Goal: Task Accomplishment & Management: Complete application form

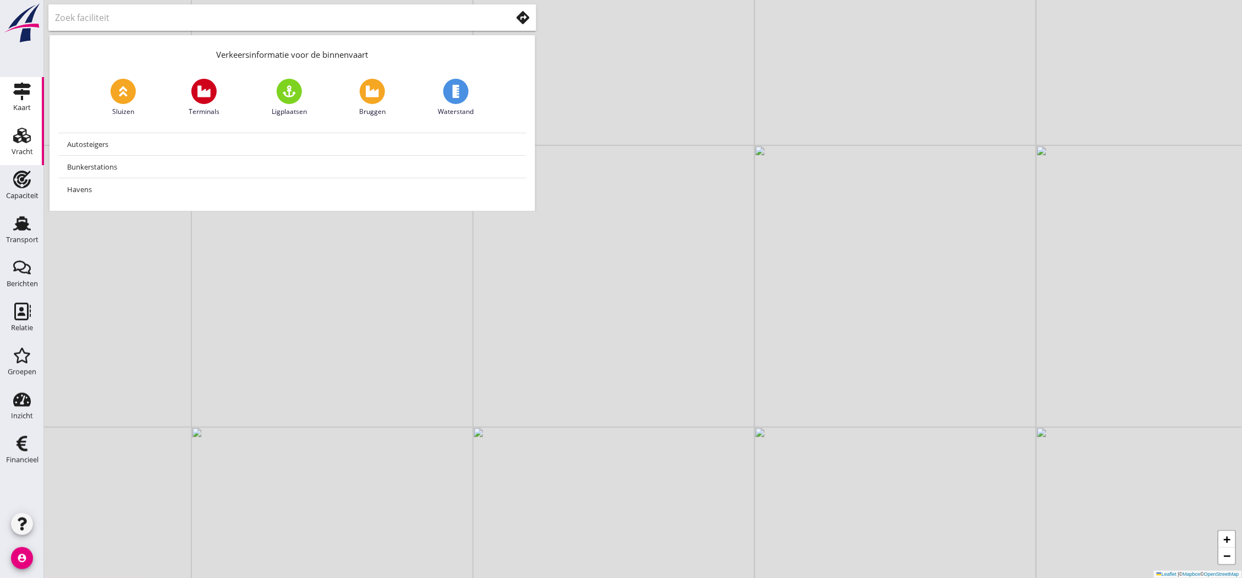
click at [35, 136] on div "Vracht" at bounding box center [22, 136] width 26 height 18
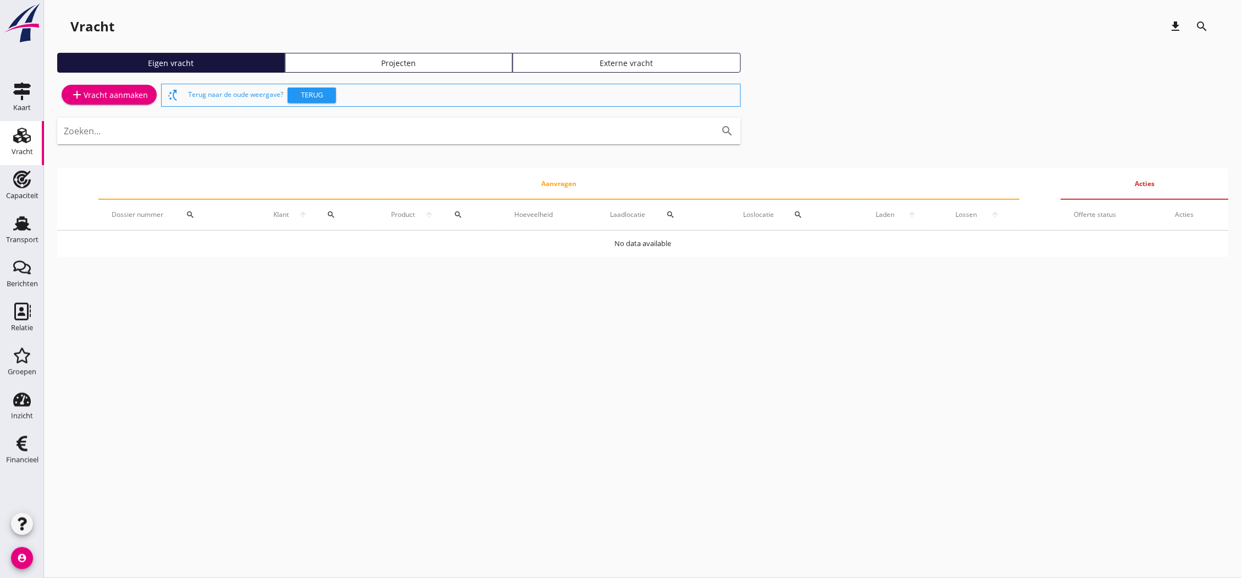
click at [85, 94] on div "add Vracht aanmaken" at bounding box center [109, 94] width 78 height 13
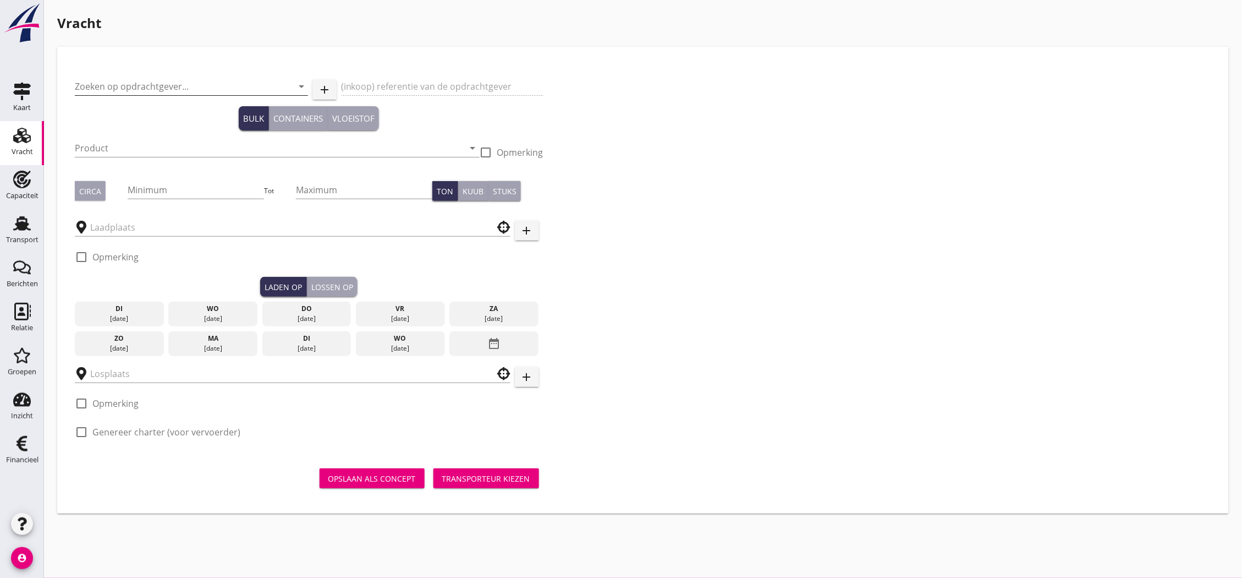
click at [217, 83] on input "Zoeken op opdrachtgever..." at bounding box center [176, 87] width 202 height 18
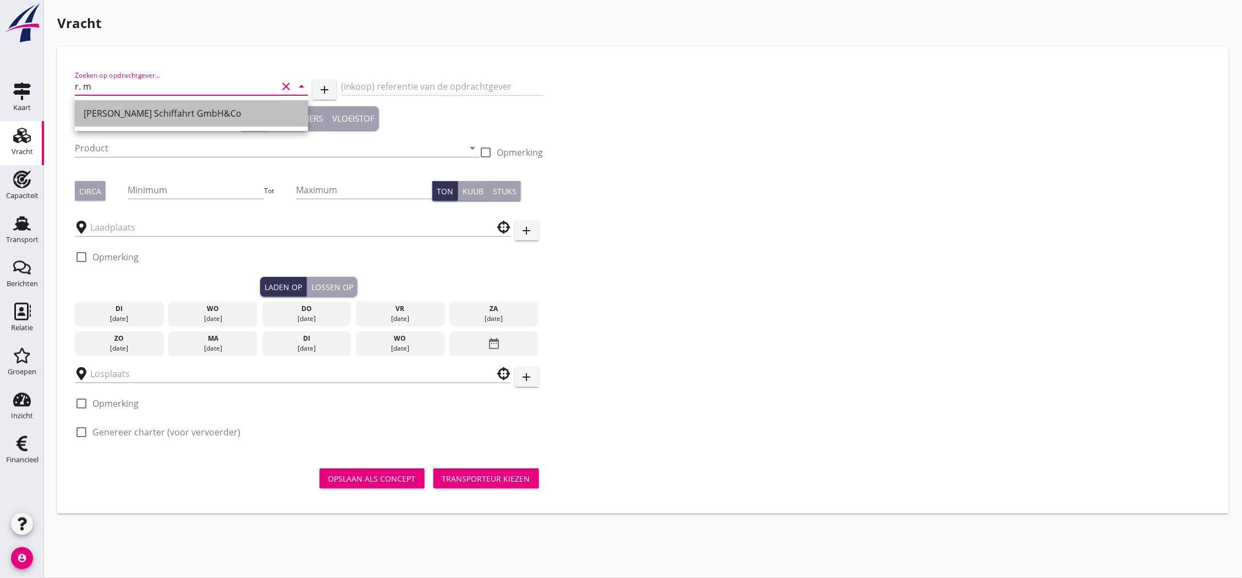
click at [227, 109] on div "[PERSON_NAME] Schiffahrt GmbH&Co" at bounding box center [192, 113] width 216 height 13
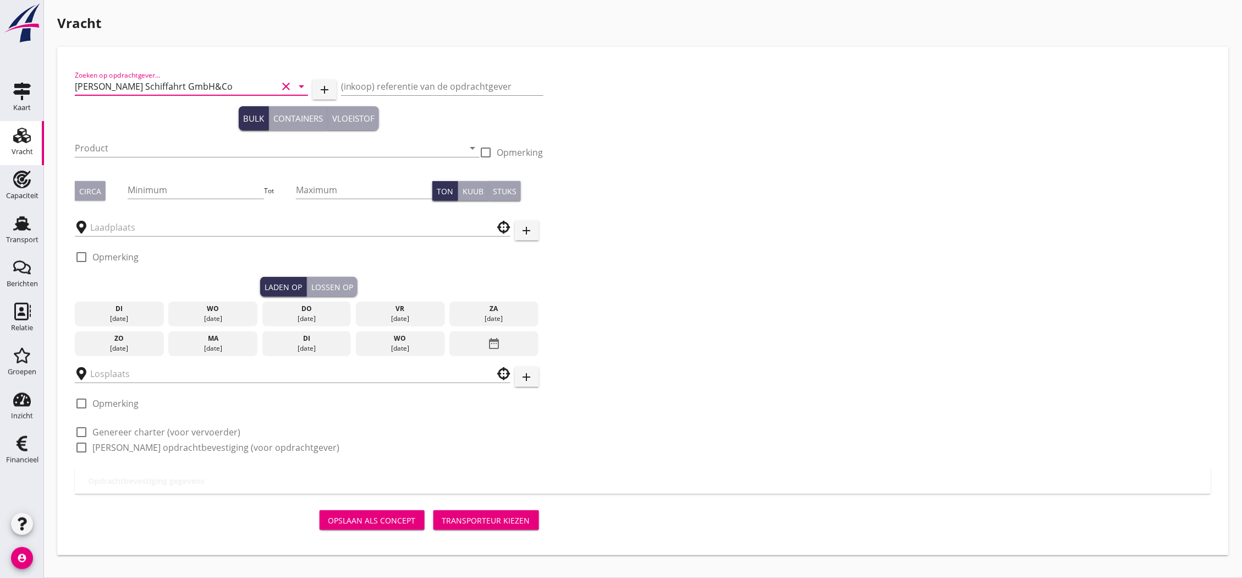
type input "[PERSON_NAME] Schiffahrt GmbH&Co"
click at [209, 161] on div at bounding box center [277, 164] width 405 height 7
click at [207, 154] on div "Product arrow_drop_down" at bounding box center [277, 148] width 405 height 18
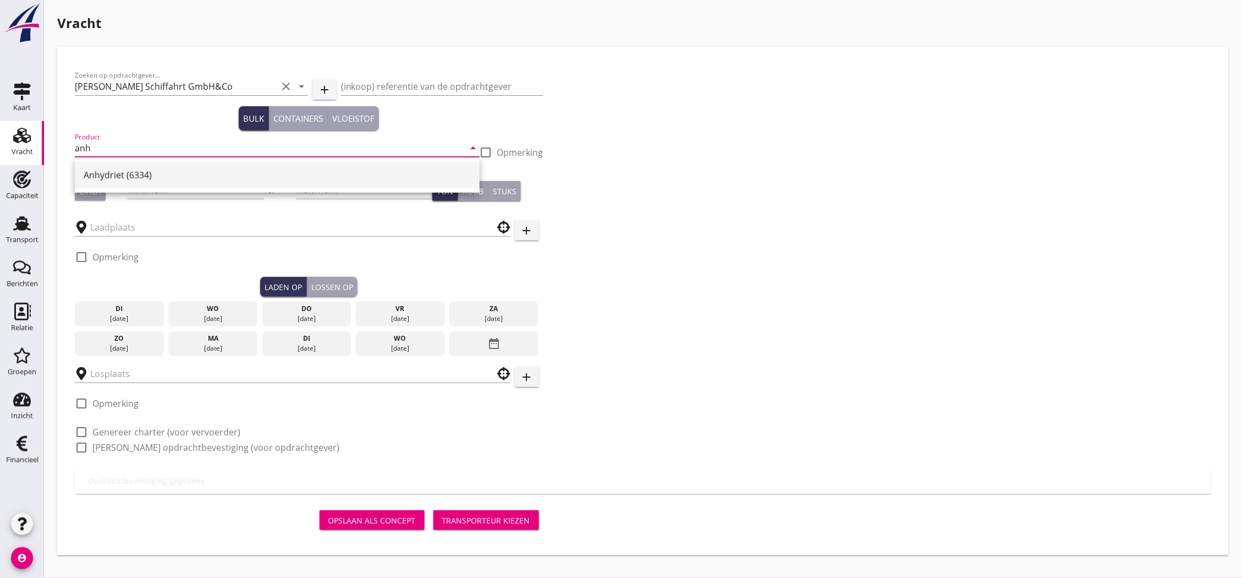
click at [196, 173] on div "Anhydriet (6334)" at bounding box center [277, 174] width 387 height 13
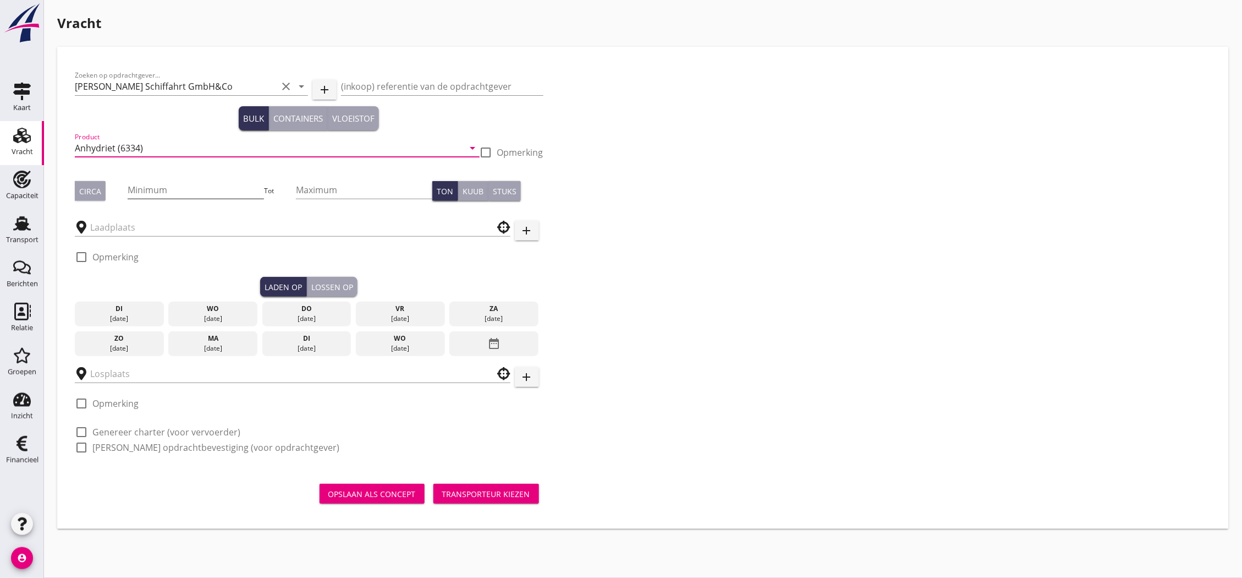
type input "Anhydriet (6334)"
click at [189, 189] on input "Minimum" at bounding box center [196, 190] width 136 height 18
type input "1300"
click at [89, 189] on div "Circa" at bounding box center [90, 191] width 22 height 12
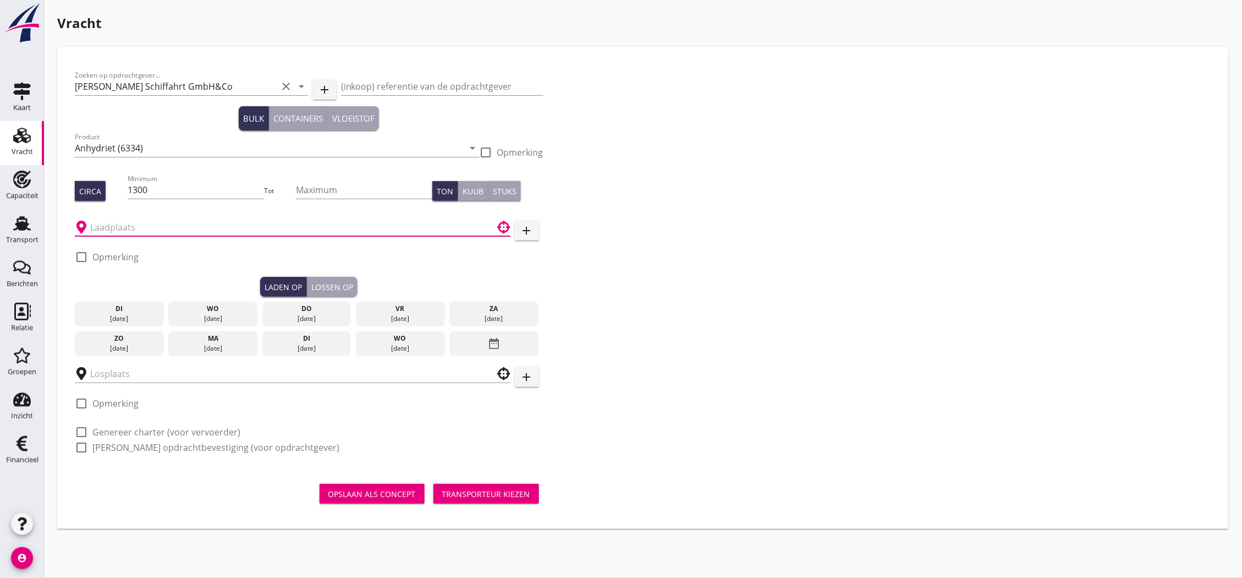
click at [171, 223] on input "text" at bounding box center [284, 227] width 389 height 18
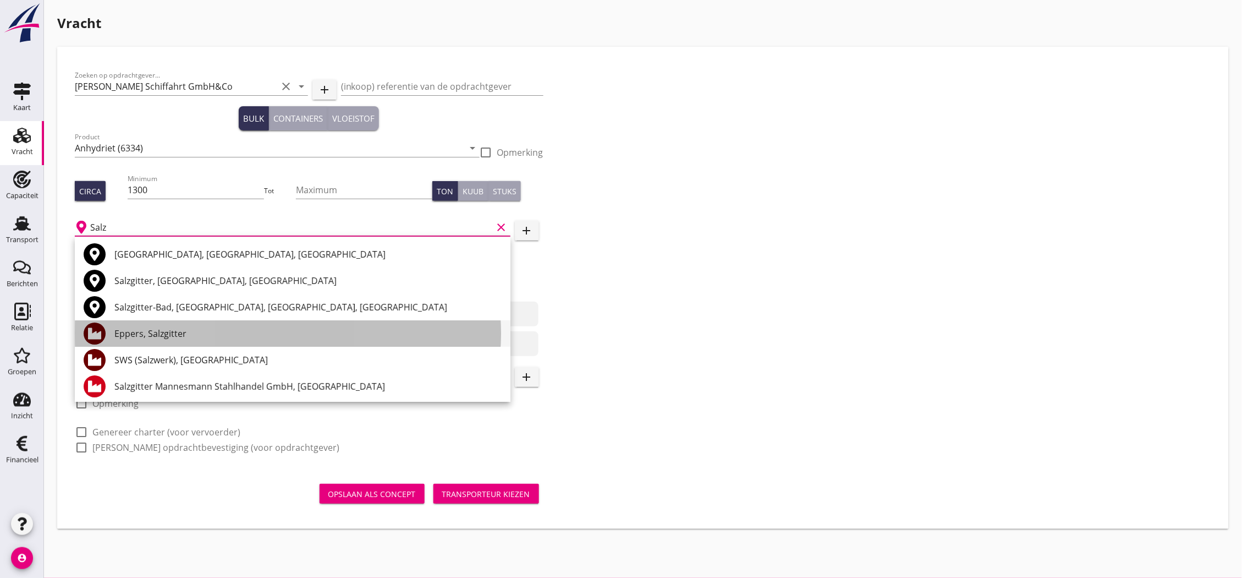
click at [172, 338] on div "Eppers, Salzgitter" at bounding box center [307, 333] width 387 height 13
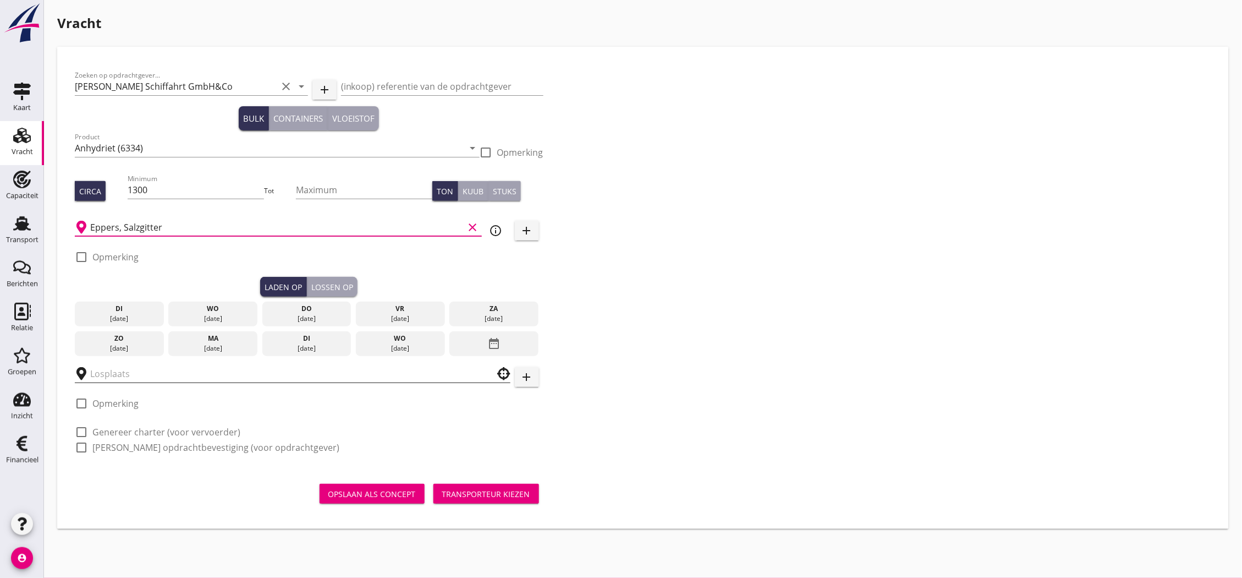
type input "Eppers, Salzgitter"
click at [178, 372] on input "text" at bounding box center [284, 374] width 389 height 18
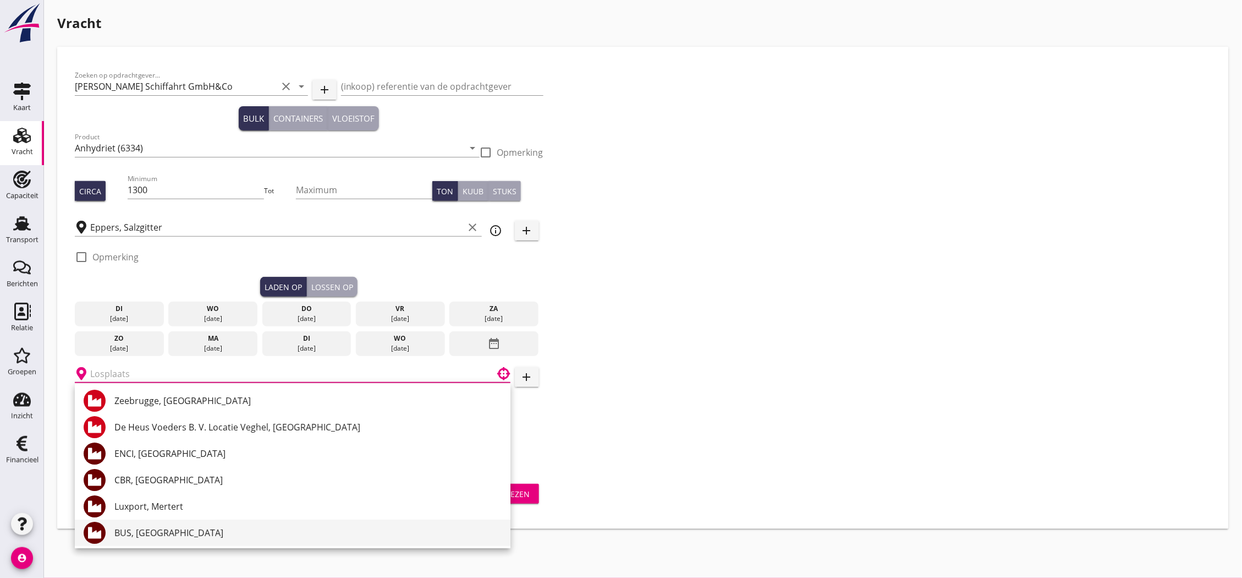
scroll to position [55, 0]
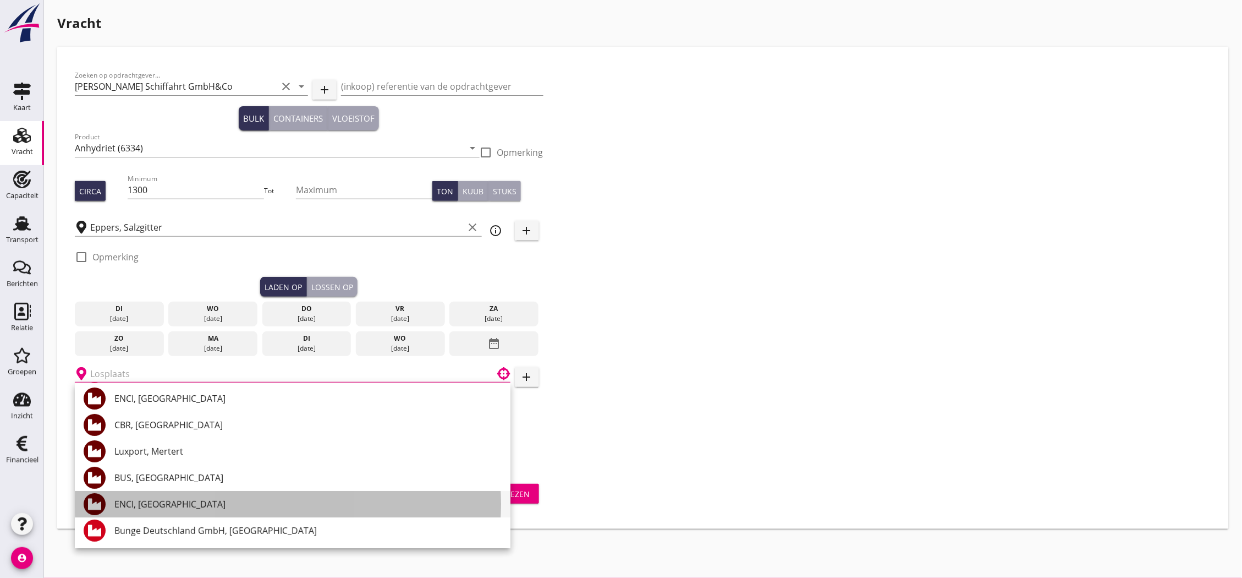
click at [199, 504] on div "ENCI, [GEOGRAPHIC_DATA]" at bounding box center [307, 503] width 387 height 13
type input "ENCI, [GEOGRAPHIC_DATA]"
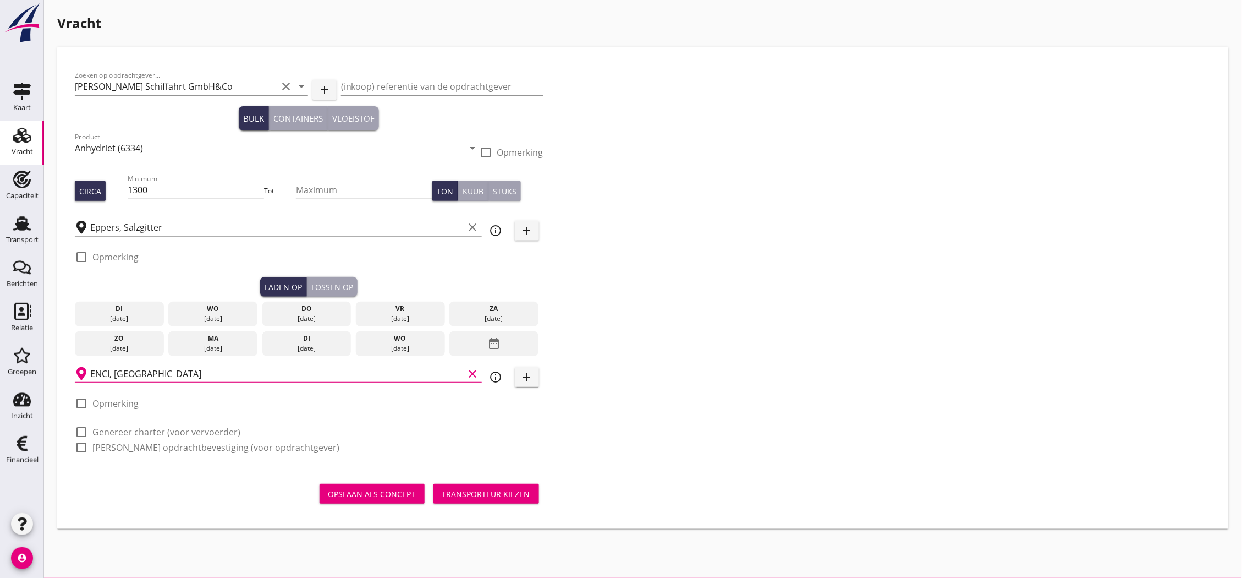
click at [414, 323] on div "[DATE]" at bounding box center [400, 313] width 89 height 25
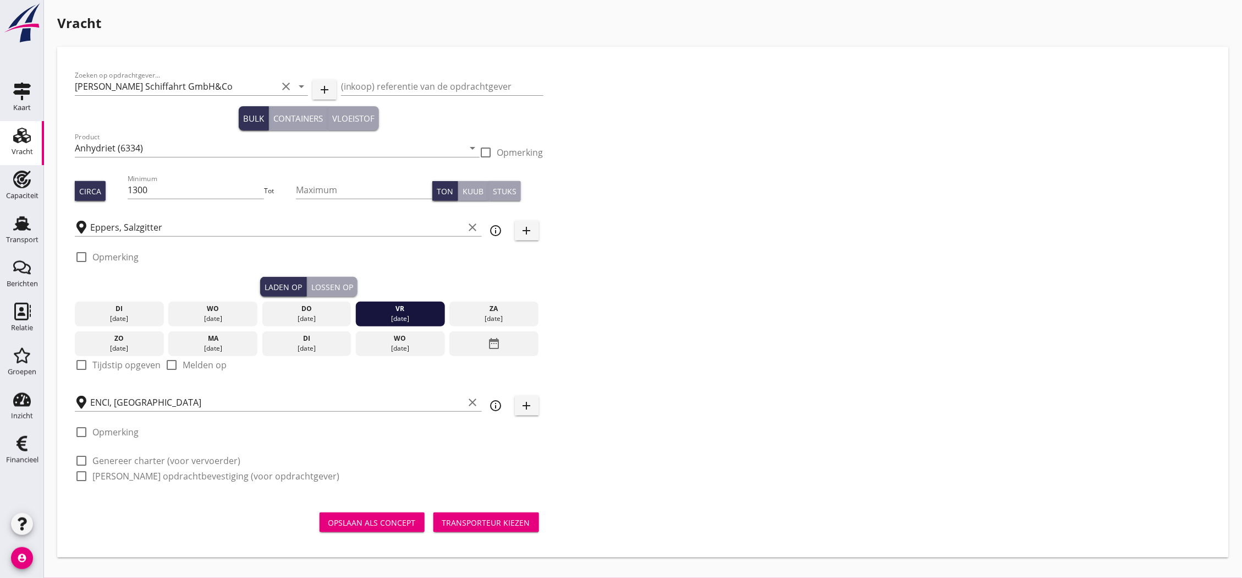
click at [109, 366] on label "Tijdstip opgeven" at bounding box center [126, 364] width 68 height 11
checkbox input "true"
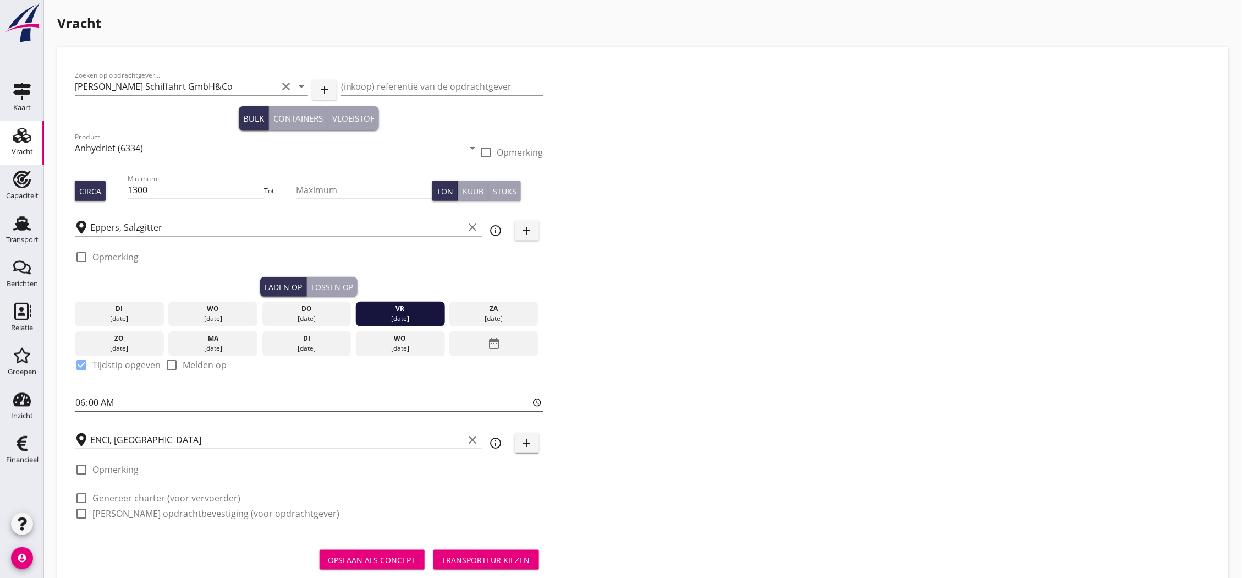
click at [96, 403] on input "06:00" at bounding box center [309, 402] width 469 height 18
type input "06:01"
click at [334, 292] on div "Lossen op" at bounding box center [332, 287] width 42 height 12
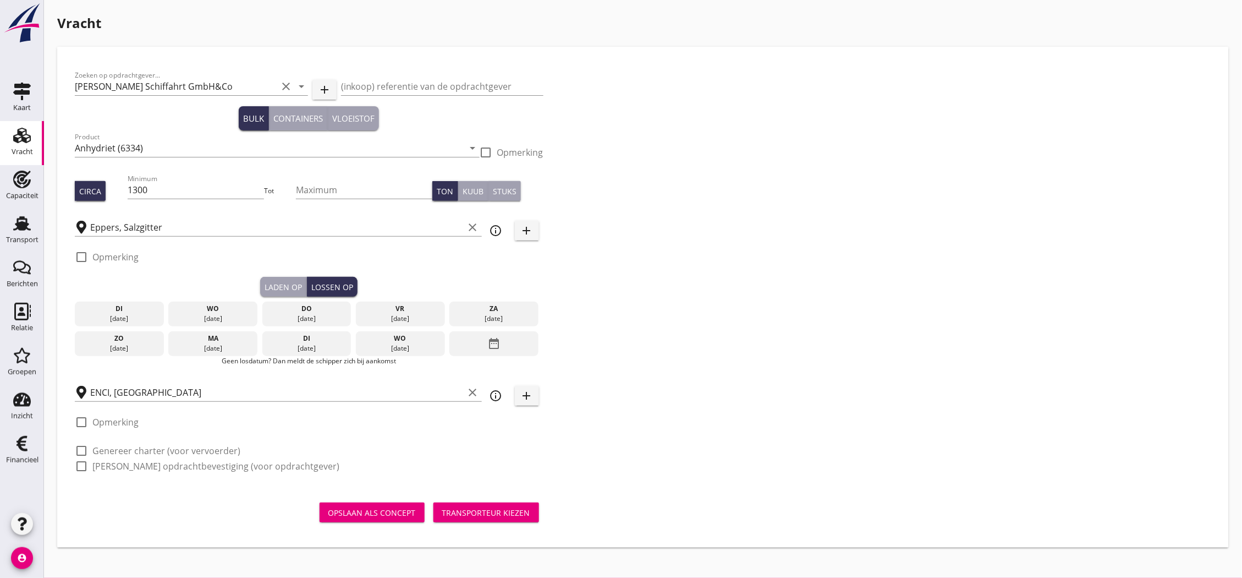
click at [487, 345] on icon "date_range" at bounding box center [493, 343] width 13 height 20
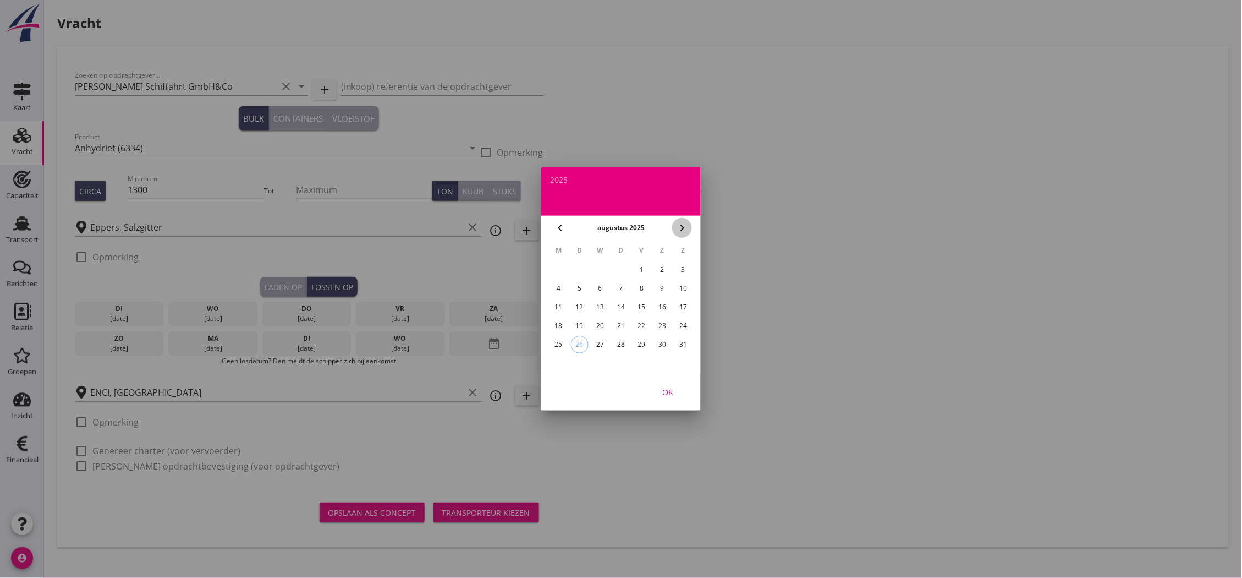
click at [677, 228] on icon "chevron_right" at bounding box center [681, 227] width 13 height 13
click at [603, 287] on div "10" at bounding box center [600, 288] width 18 height 18
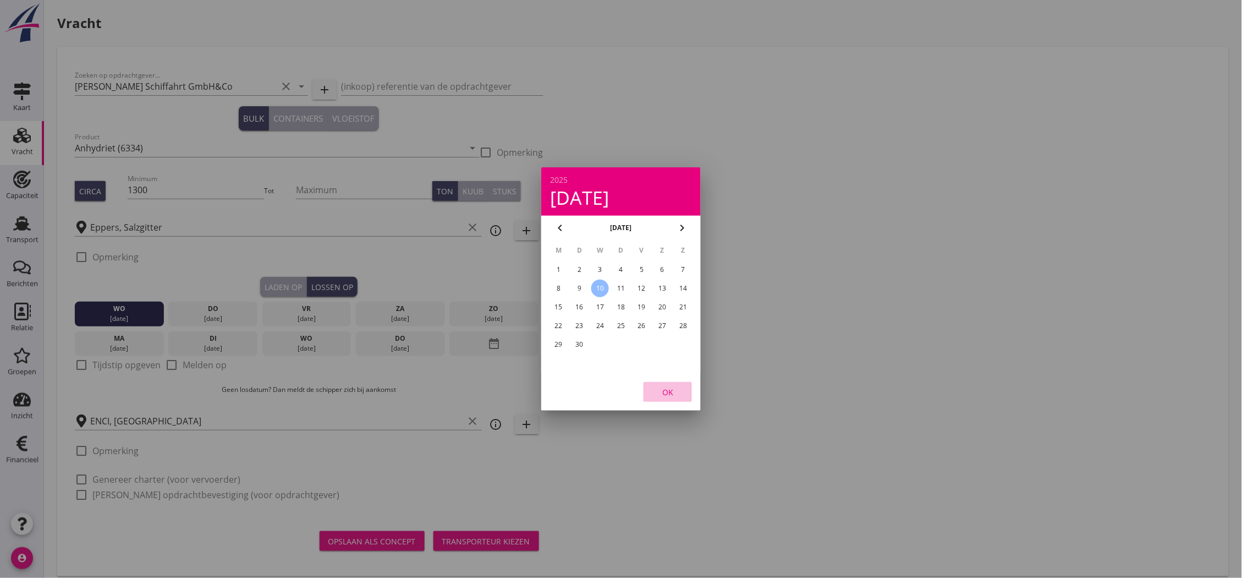
click at [673, 387] on div "OK" at bounding box center [667, 392] width 31 height 12
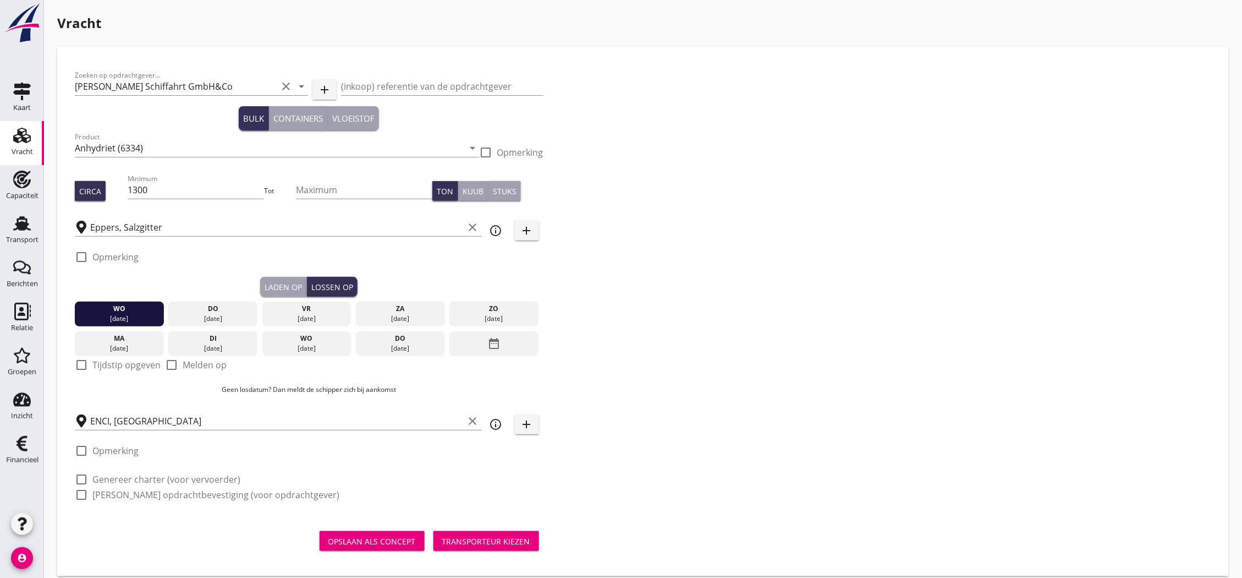
click at [79, 363] on div at bounding box center [81, 364] width 19 height 19
checkbox input "true"
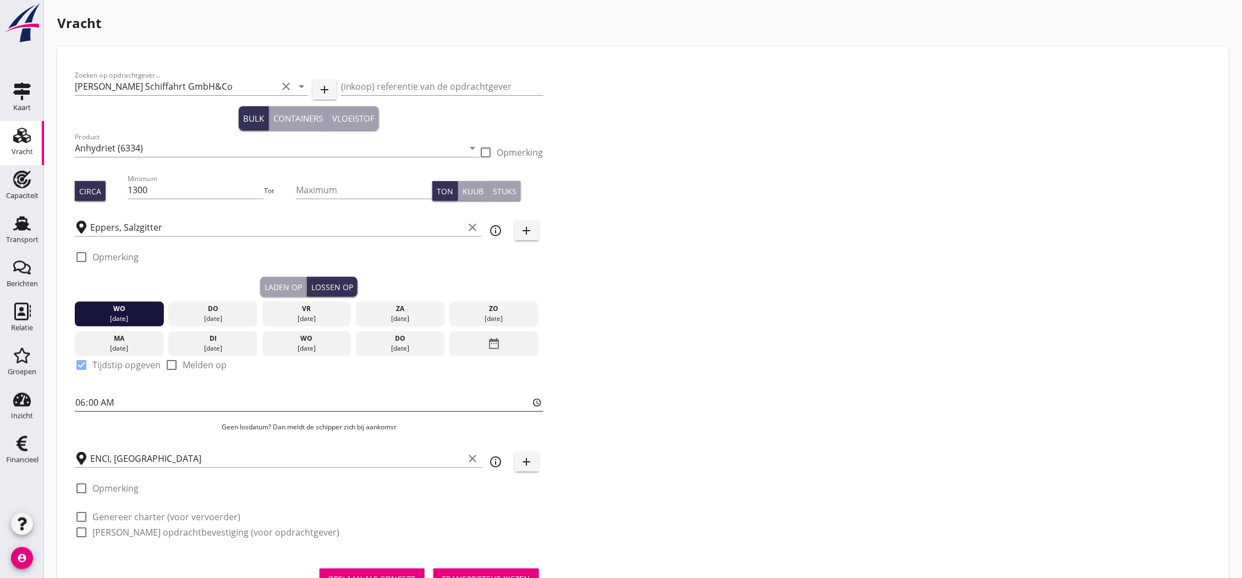
click at [106, 400] on input "06:00" at bounding box center [309, 402] width 469 height 18
click at [100, 404] on input "06:00" at bounding box center [309, 402] width 469 height 18
click at [96, 402] on input "06:00" at bounding box center [309, 402] width 469 height 18
type input "06:01"
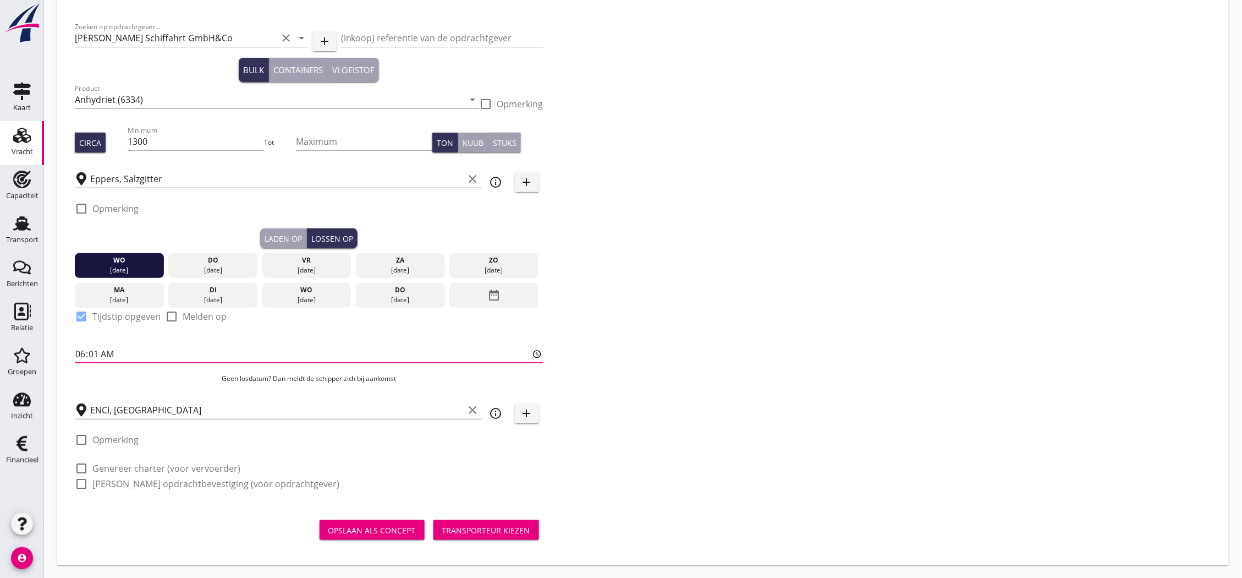
click at [151, 469] on label "Genereer charter (voor vervoerder)" at bounding box center [166, 468] width 148 height 11
checkbox input "true"
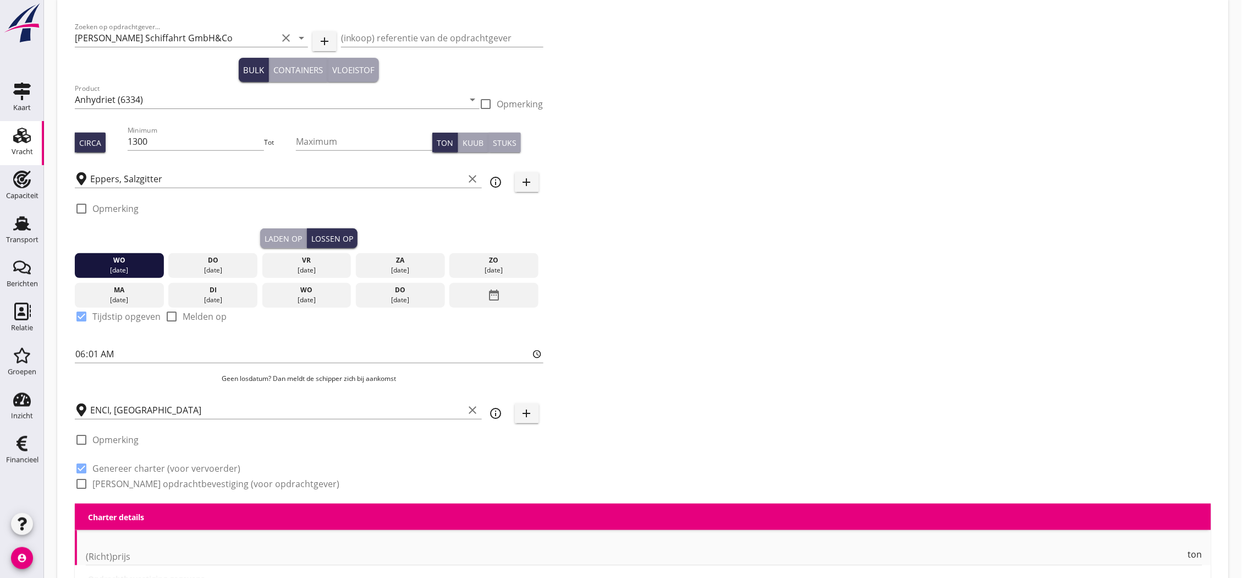
click at [151, 486] on label "[PERSON_NAME] opdrachtbevestiging (voor opdrachtgever)" at bounding box center [215, 483] width 247 height 11
checkbox input "true"
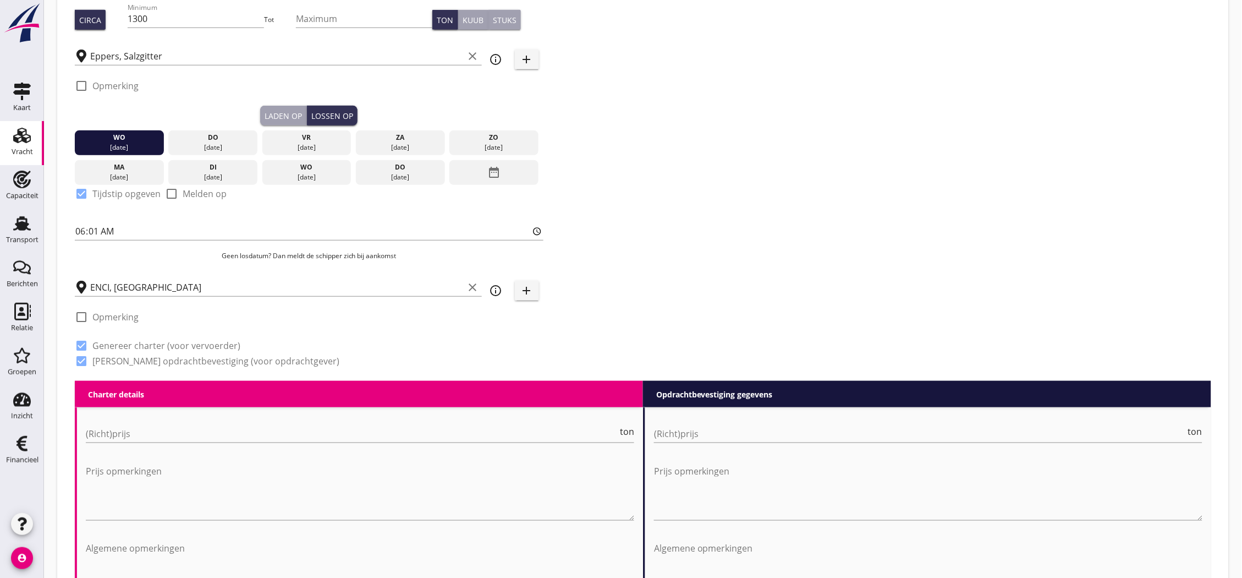
scroll to position [476, 0]
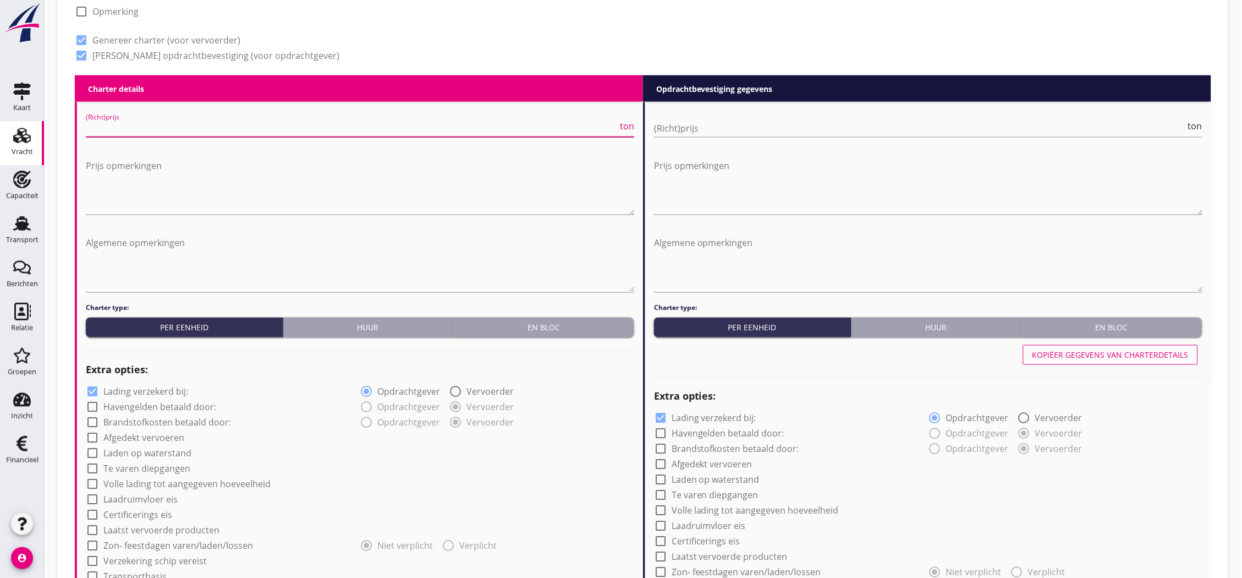
click at [276, 122] on input "(Richt)prijs" at bounding box center [352, 128] width 532 height 18
type input "163"
type input "16"
type input "16.25"
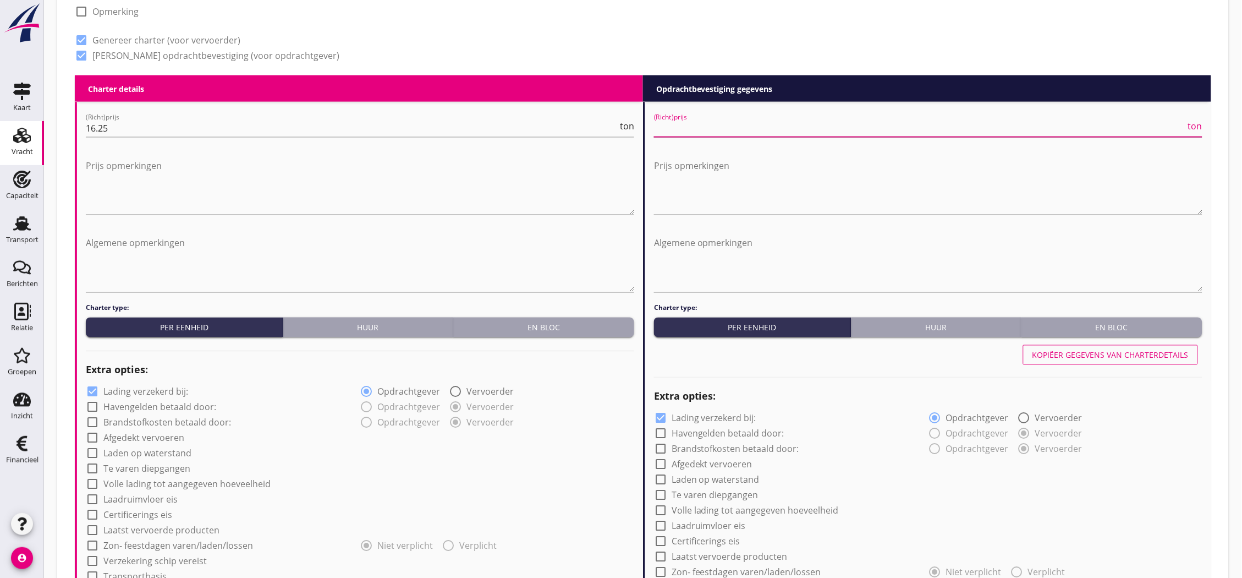
click at [719, 125] on input "(Richt)prijs" at bounding box center [920, 128] width 532 height 18
type input "17"
type input "17.50"
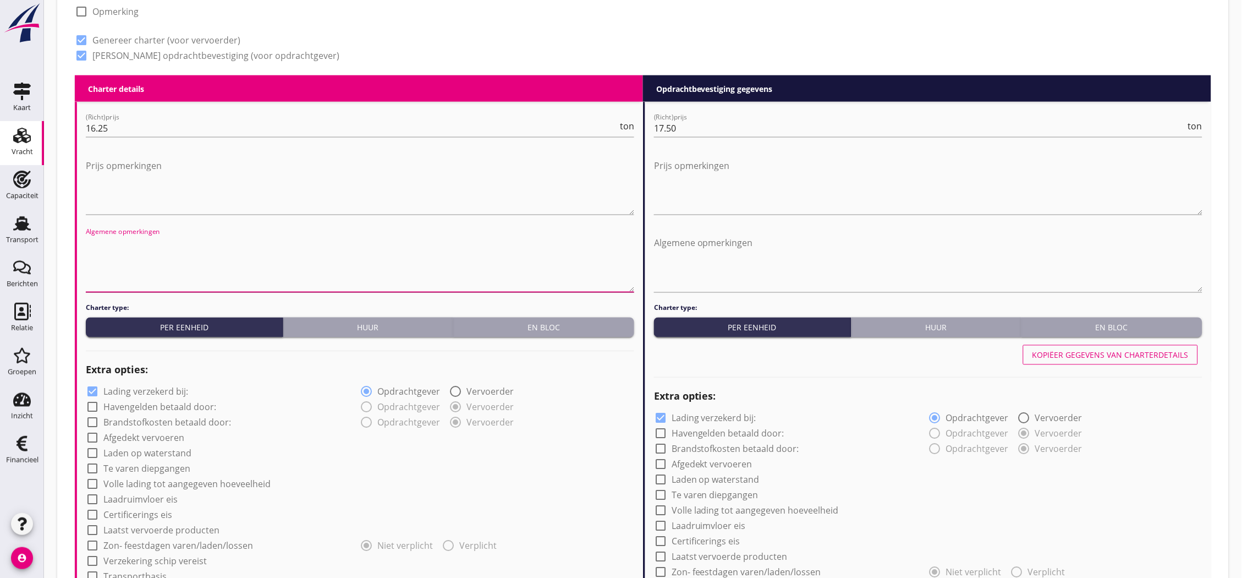
click at [509, 259] on textarea "Algemene opmerkingen" at bounding box center [360, 263] width 548 height 58
click at [321, 250] on textarea "Algemene opmerkingen" at bounding box center [360, 263] width 548 height 58
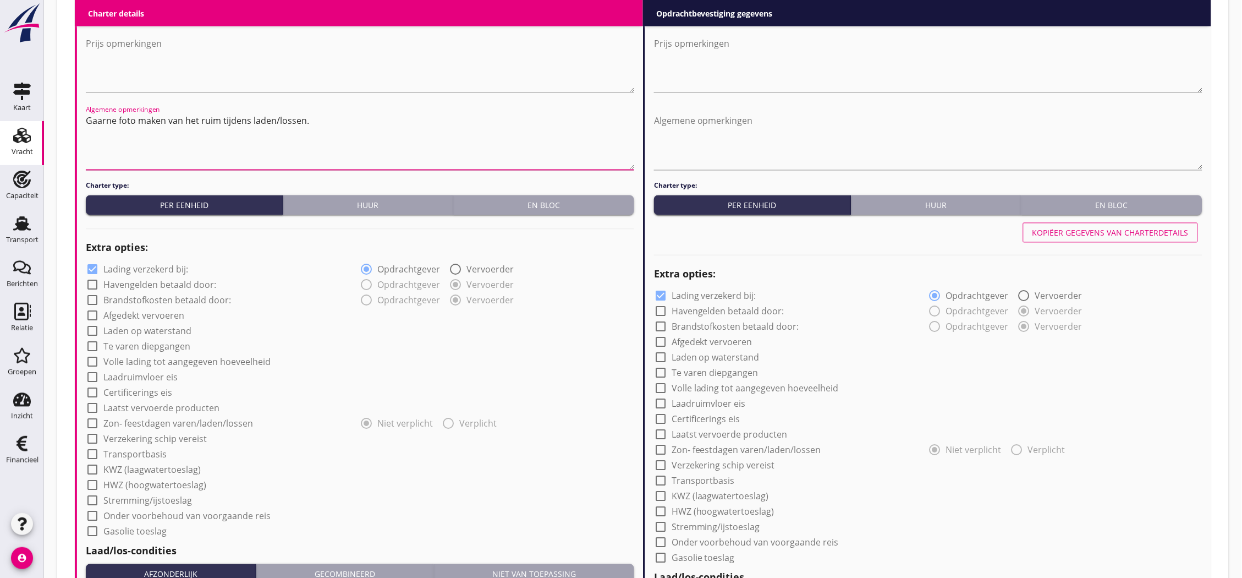
scroll to position [660, 0]
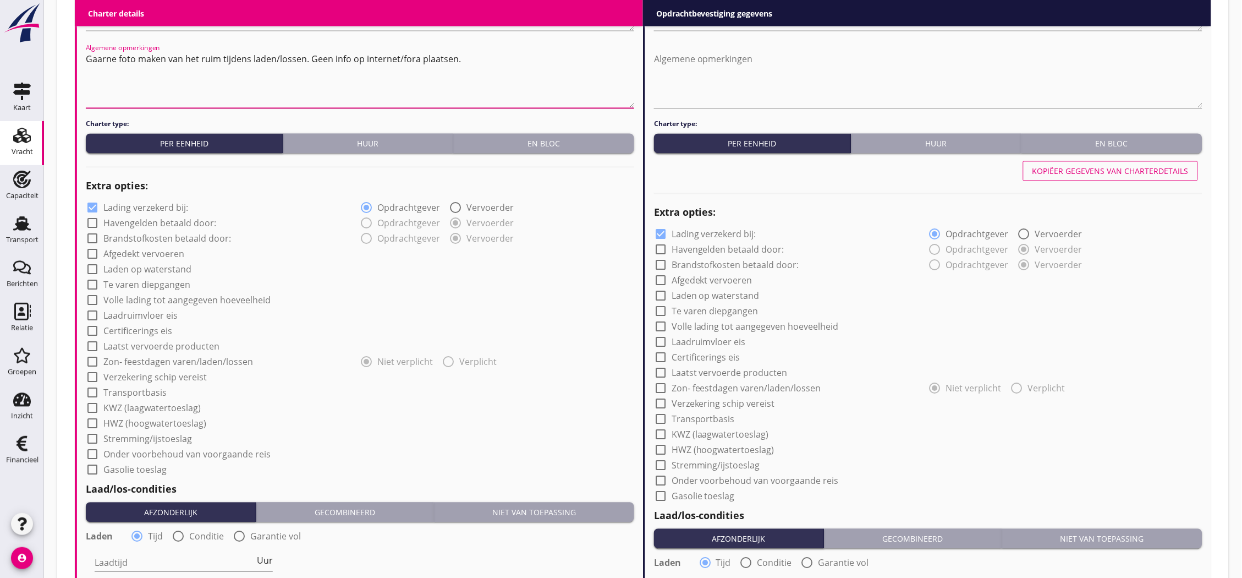
type textarea "Gaarne foto maken van het ruim tijdens laden/lossen. Geen info op internet/fora…"
click at [92, 205] on div at bounding box center [92, 208] width 19 height 19
checkbox input "false"
click at [91, 251] on div at bounding box center [92, 254] width 19 height 19
checkbox input "true"
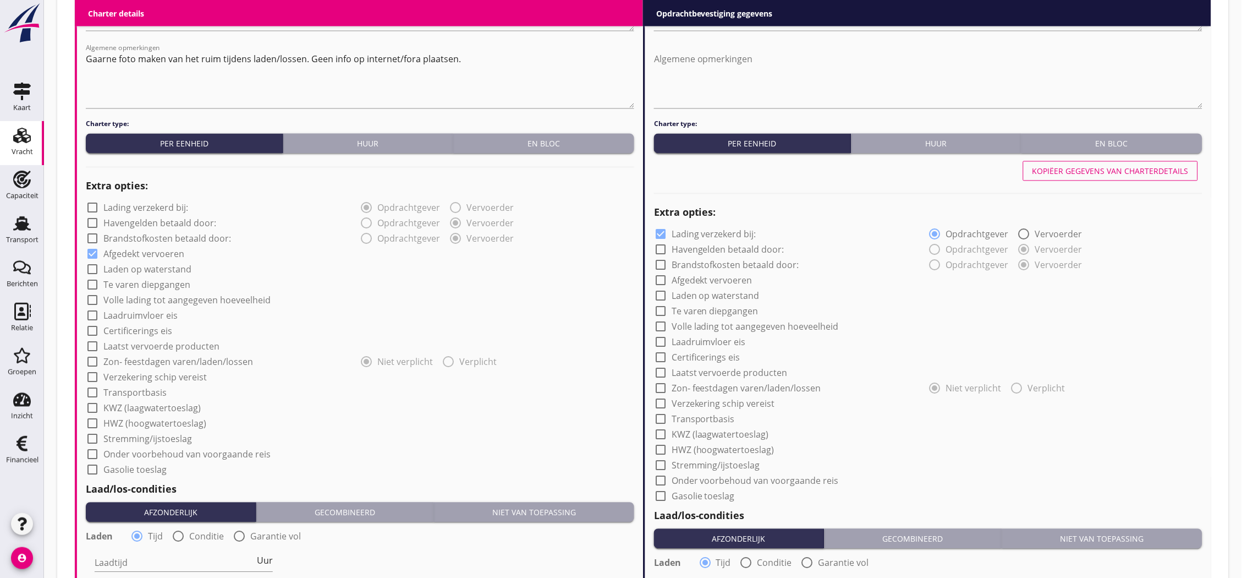
click at [90, 377] on div at bounding box center [92, 377] width 19 height 19
checkbox input "true"
click at [90, 393] on div at bounding box center [92, 392] width 19 height 19
checkbox input "true"
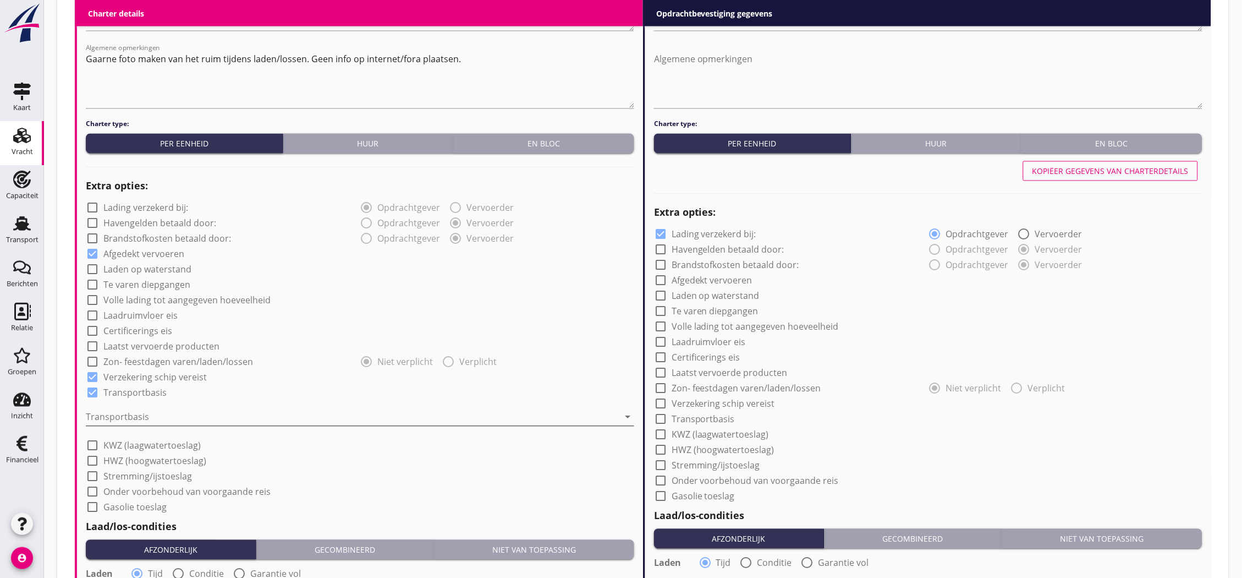
click at [132, 409] on div at bounding box center [352, 417] width 533 height 18
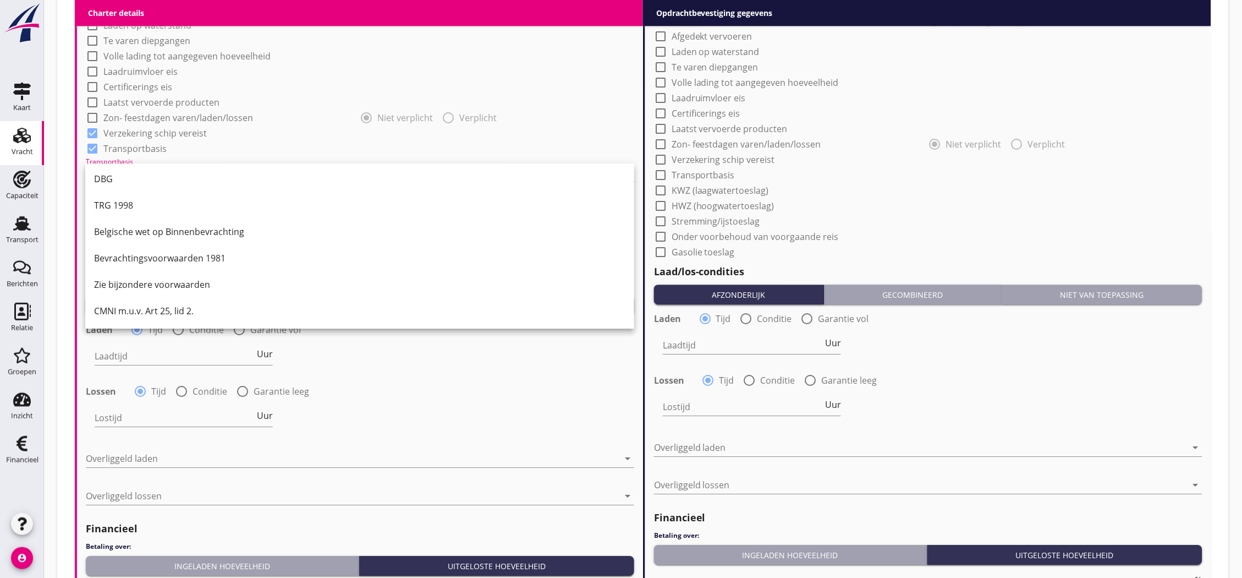
scroll to position [965, 0]
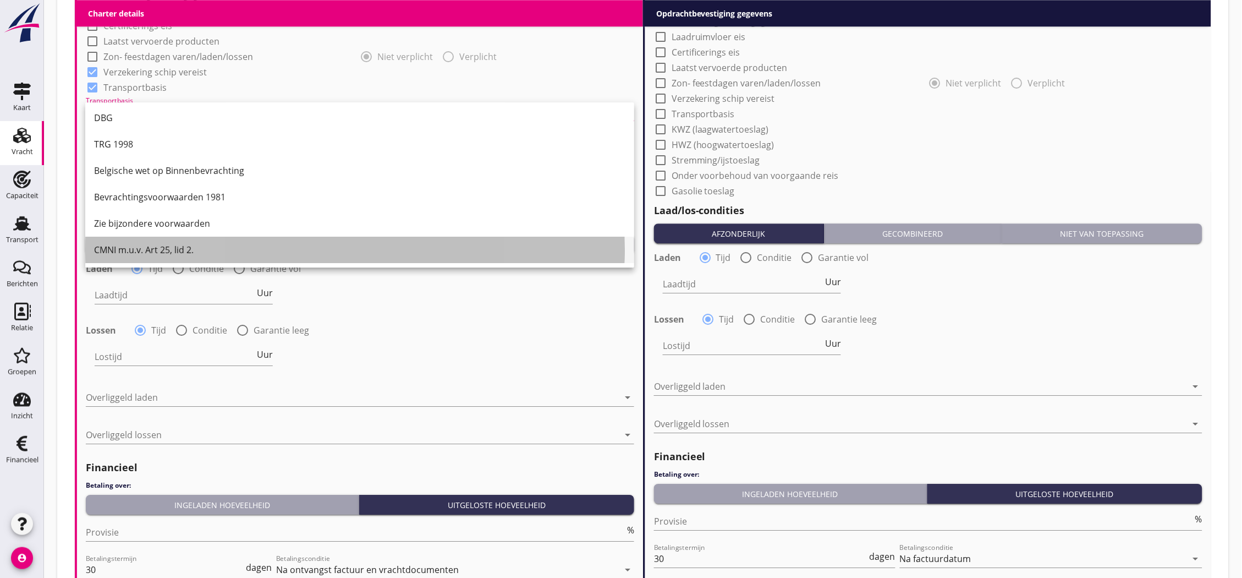
click at [160, 259] on div "CMNI m.u.v. Art 25, lid 2." at bounding box center [359, 250] width 531 height 26
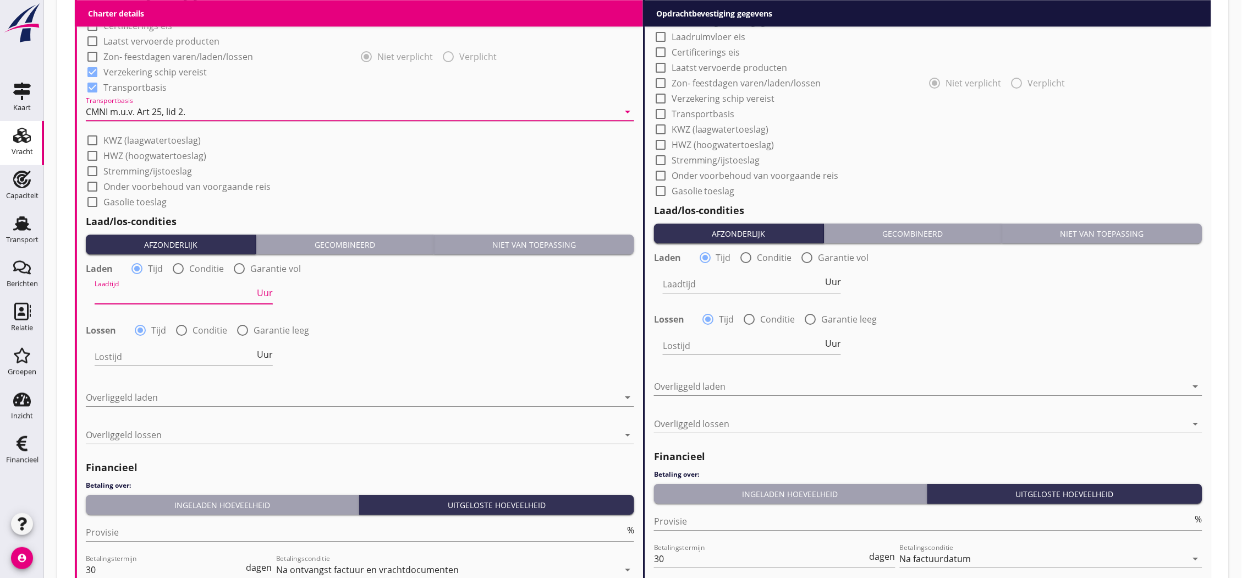
click at [164, 292] on input "Laadtijd" at bounding box center [175, 295] width 160 height 18
type input "24"
click at [161, 348] on input "Lostijd" at bounding box center [175, 357] width 160 height 18
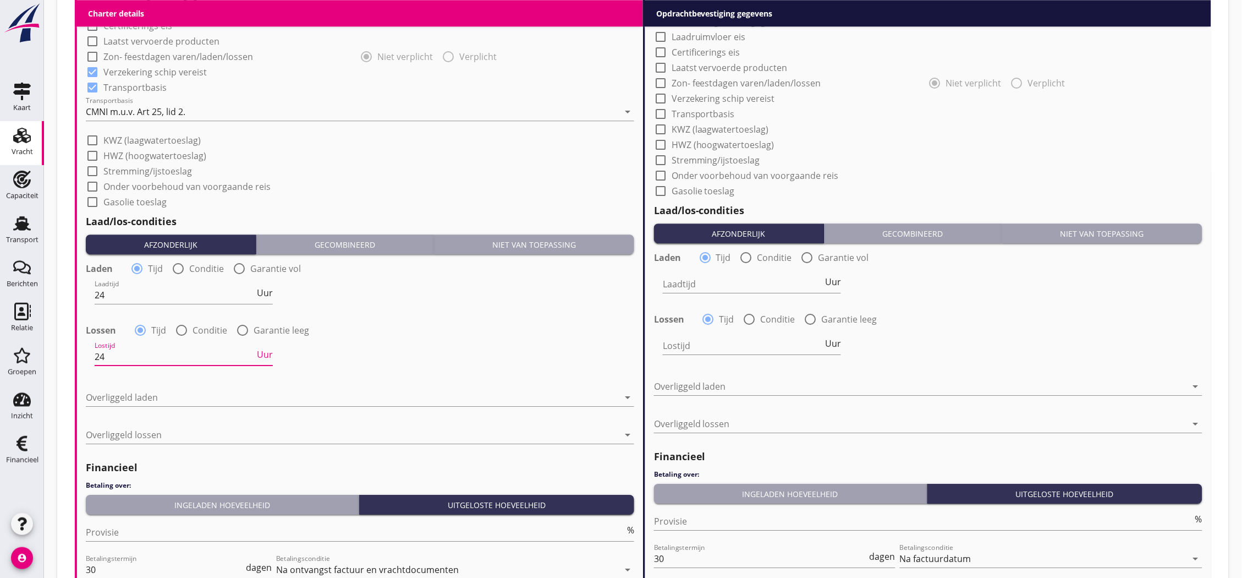
type input "24"
click at [166, 394] on div at bounding box center [352, 397] width 533 height 18
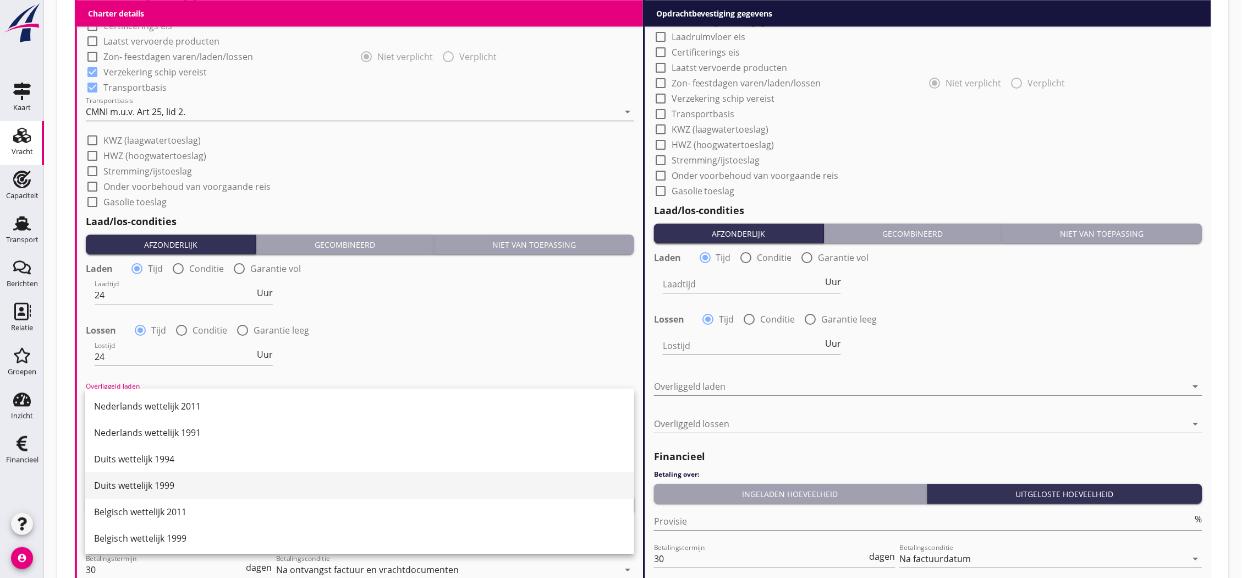
click at [167, 476] on div "Duits wettelijk 1999" at bounding box center [359, 485] width 531 height 26
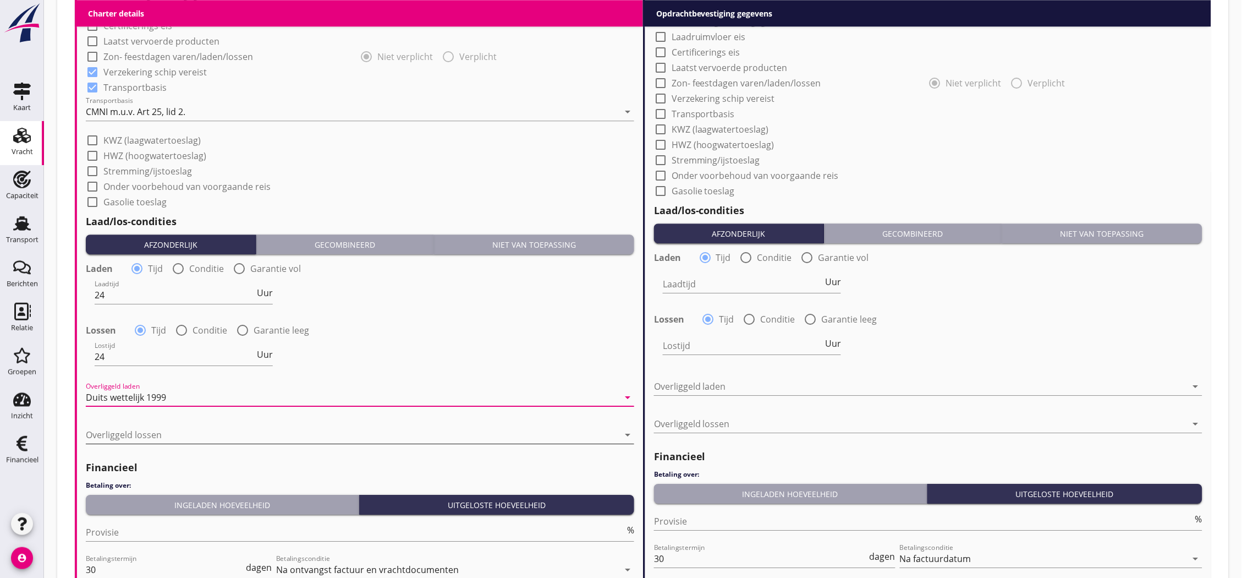
click at [174, 438] on div at bounding box center [352, 435] width 533 height 18
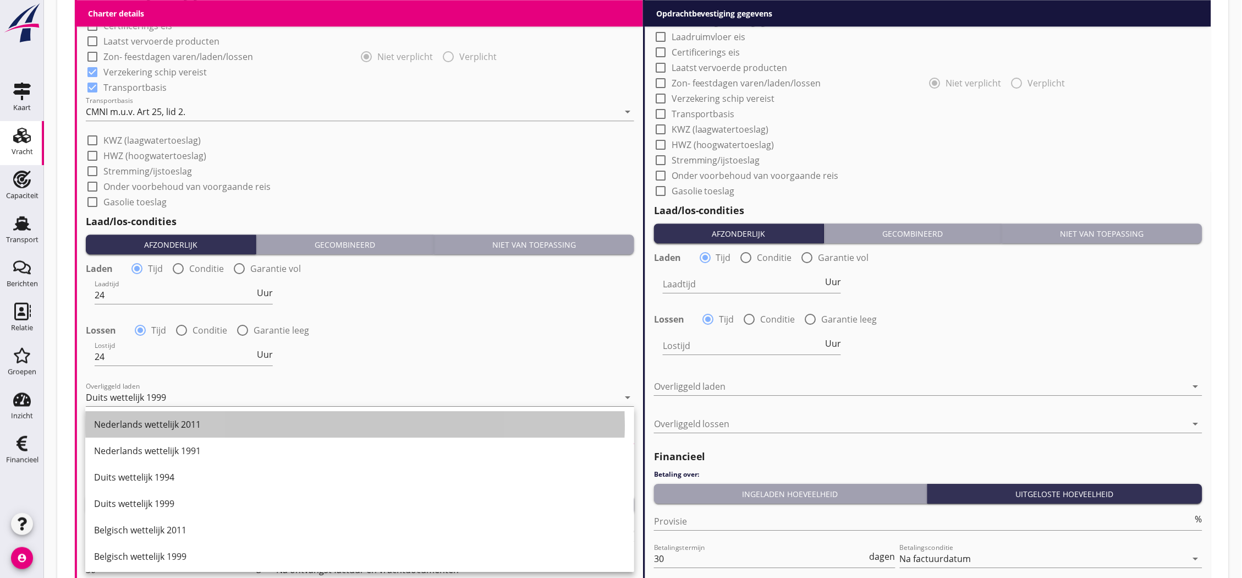
click at [188, 424] on div "Nederlands wettelijk 2011" at bounding box center [359, 423] width 531 height 13
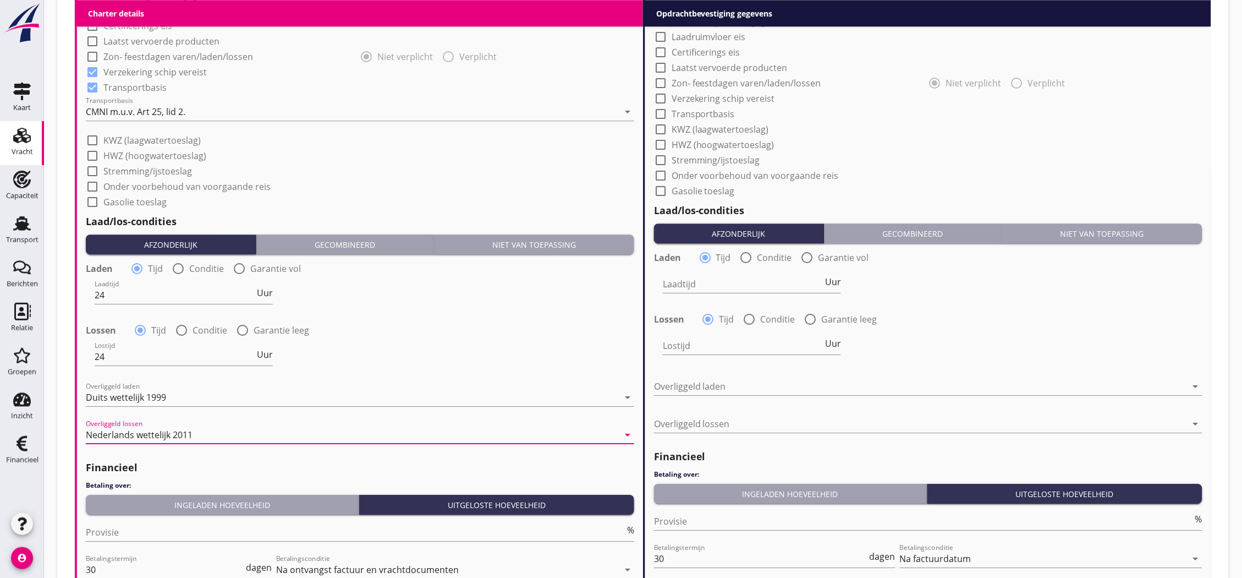
click at [204, 499] on div "Ingeladen hoeveelheid" at bounding box center [222, 505] width 264 height 12
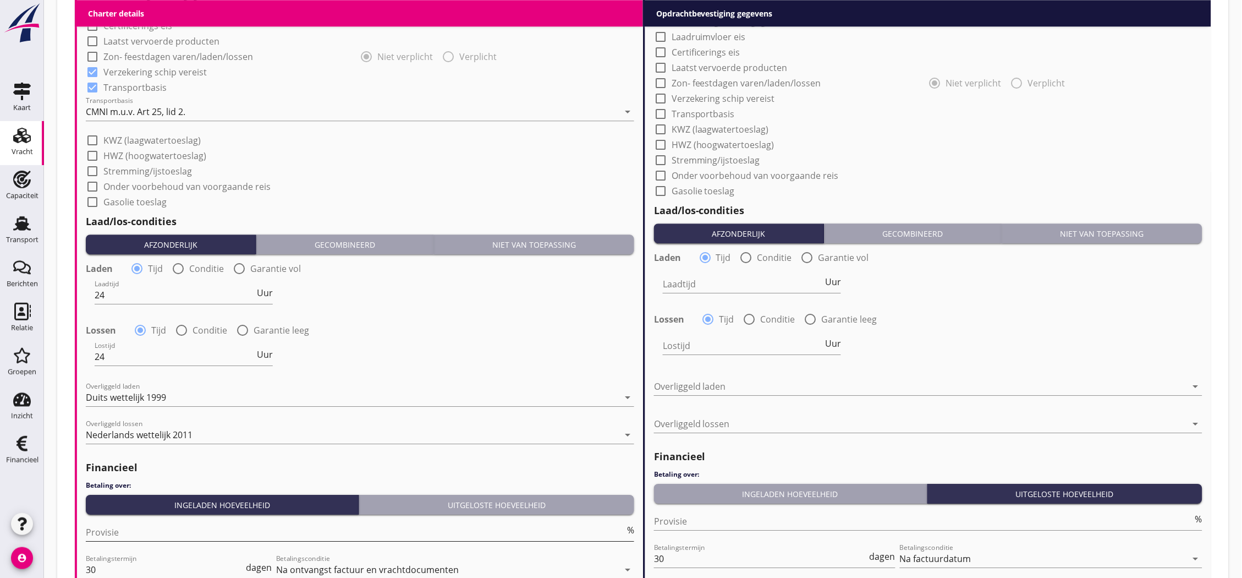
click at [204, 526] on input "Provisie" at bounding box center [355, 532] width 539 height 18
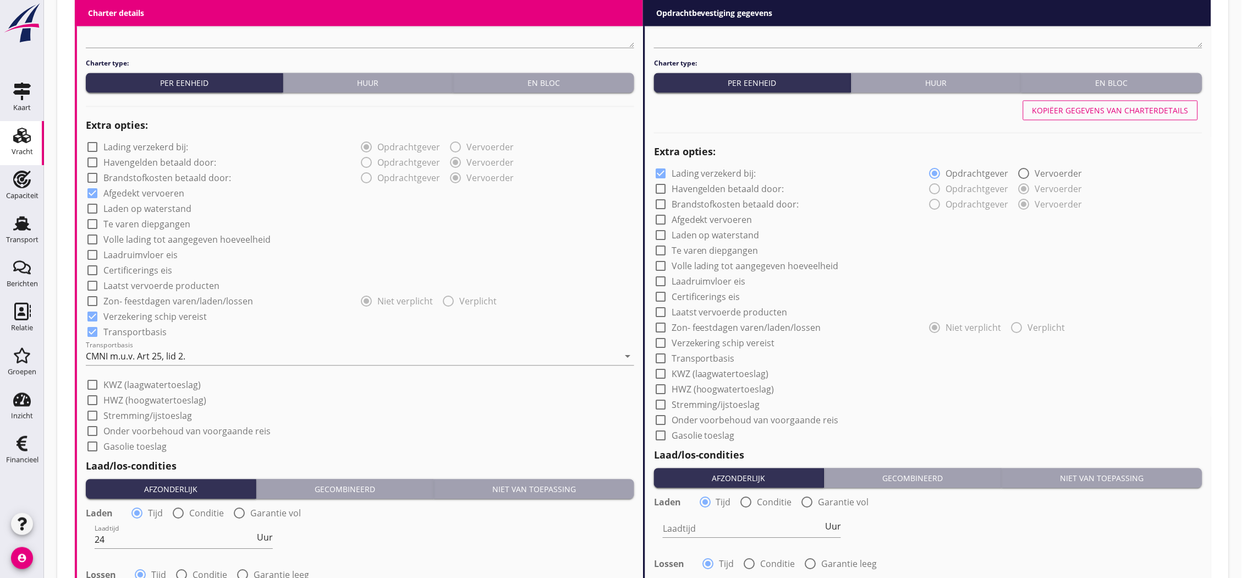
scroll to position [660, 0]
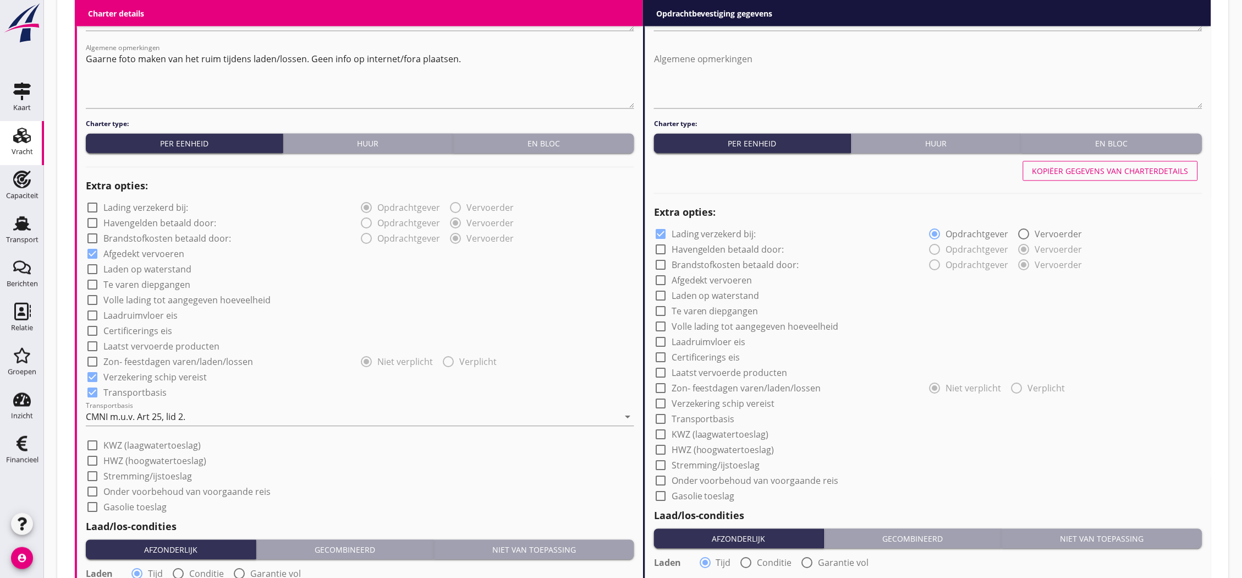
type input "5"
click at [1041, 174] on div "Kopiëer gegevens van charterdetails" at bounding box center [1110, 172] width 156 height 12
checkbox input "false"
checkbox input "true"
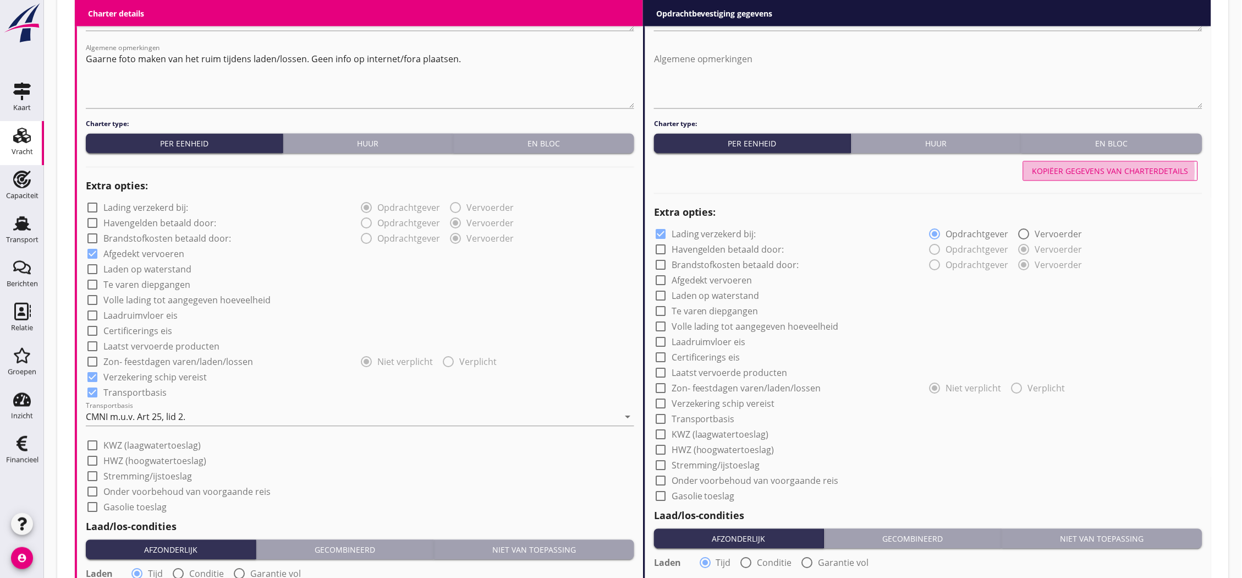
checkbox input "true"
type input "24"
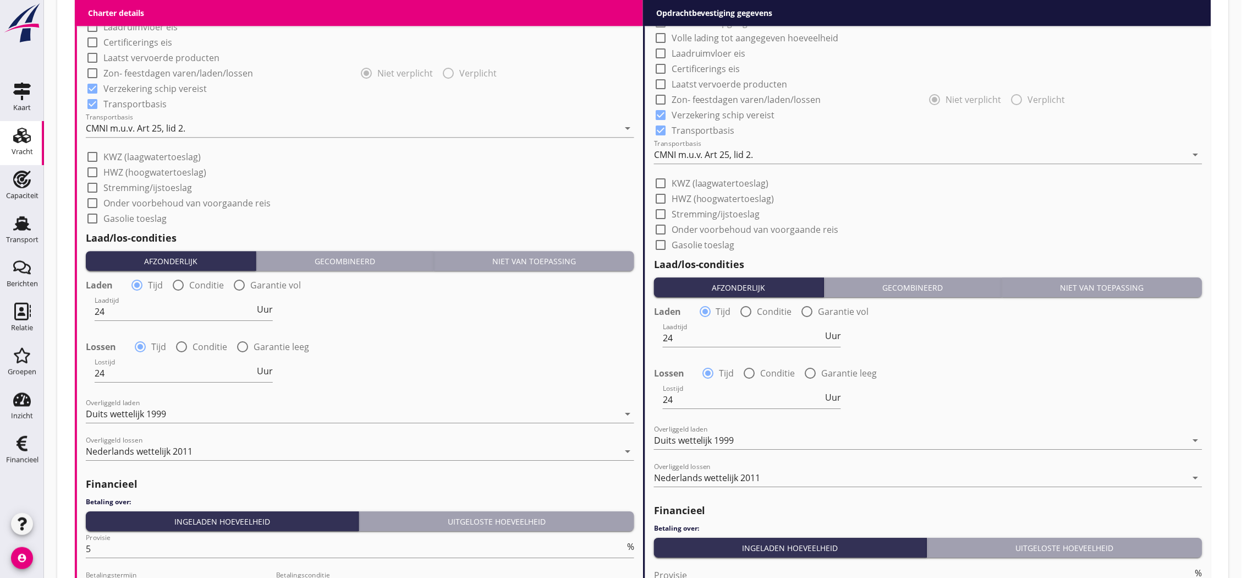
scroll to position [1132, 0]
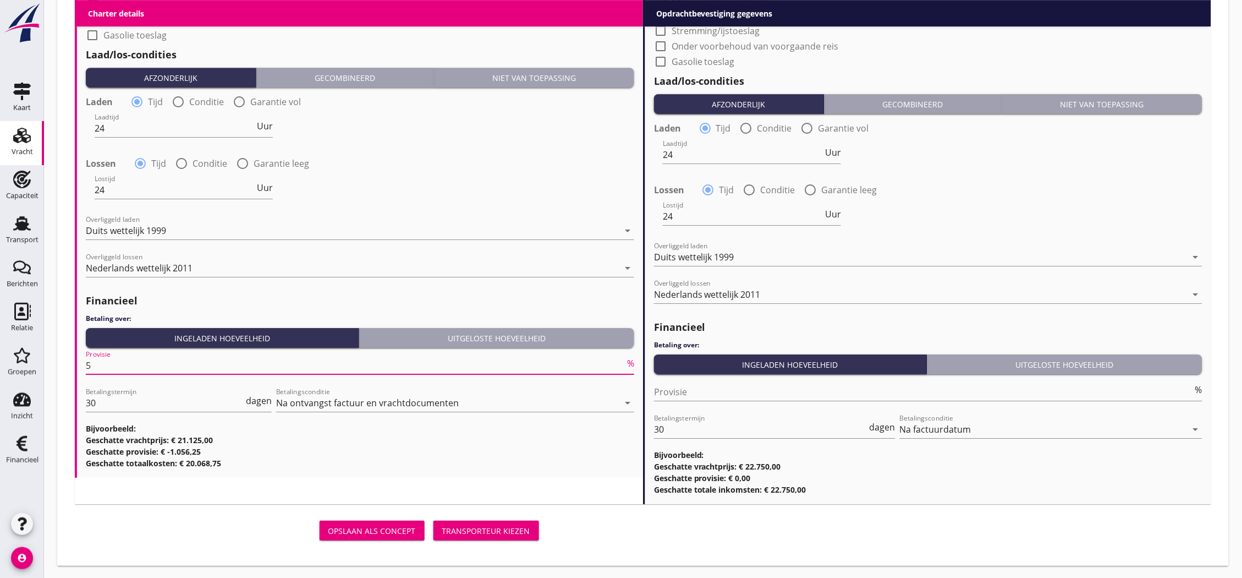
drag, startPoint x: 105, startPoint y: 361, endPoint x: 75, endPoint y: 360, distance: 30.3
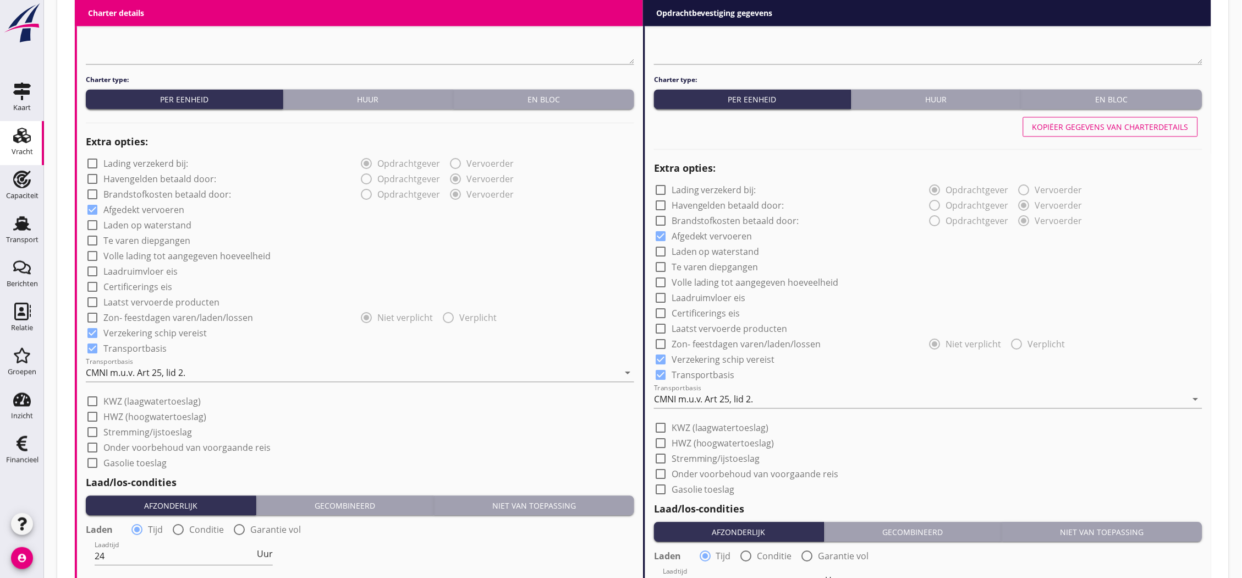
scroll to position [582, 0]
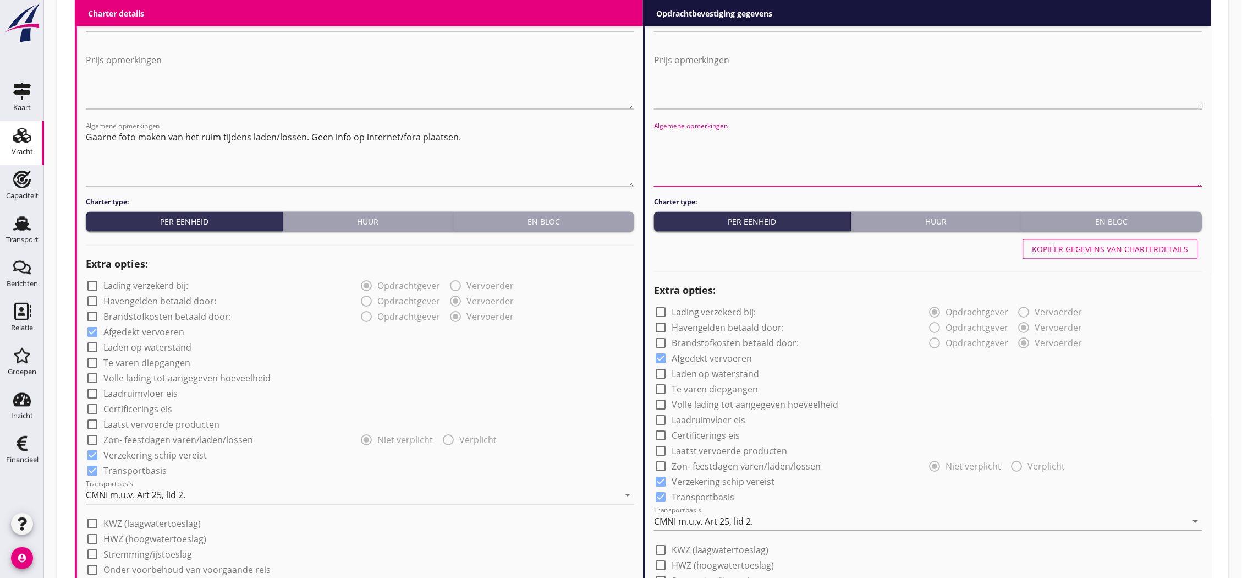
click at [746, 153] on textarea "Algemene opmerkingen" at bounding box center [928, 158] width 548 height 58
click at [751, 139] on textarea "Algemene opmerkingen" at bounding box center [928, 158] width 548 height 58
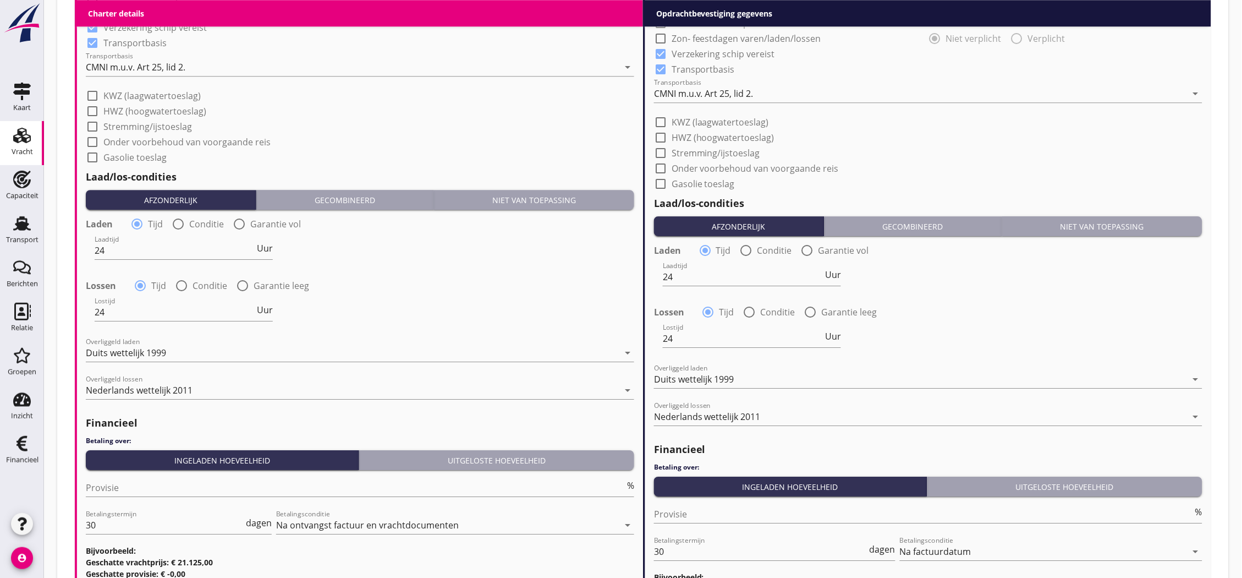
scroll to position [1132, 0]
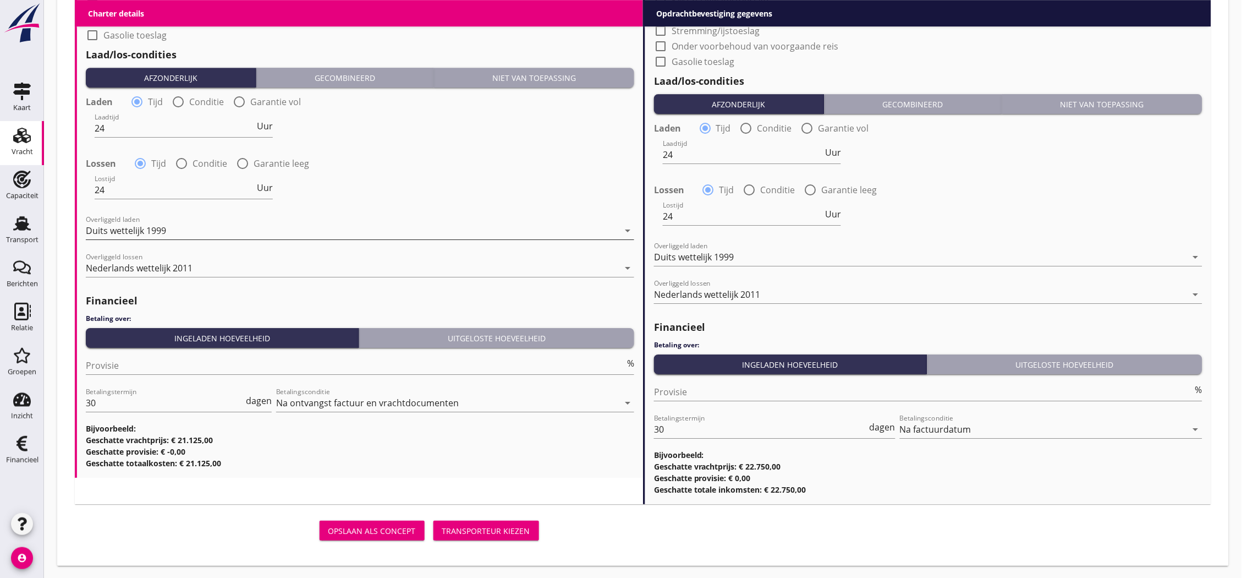
type textarea "Baujahr Schiff 1955"
click at [459, 531] on div "Transporteur kiezen" at bounding box center [486, 531] width 88 height 12
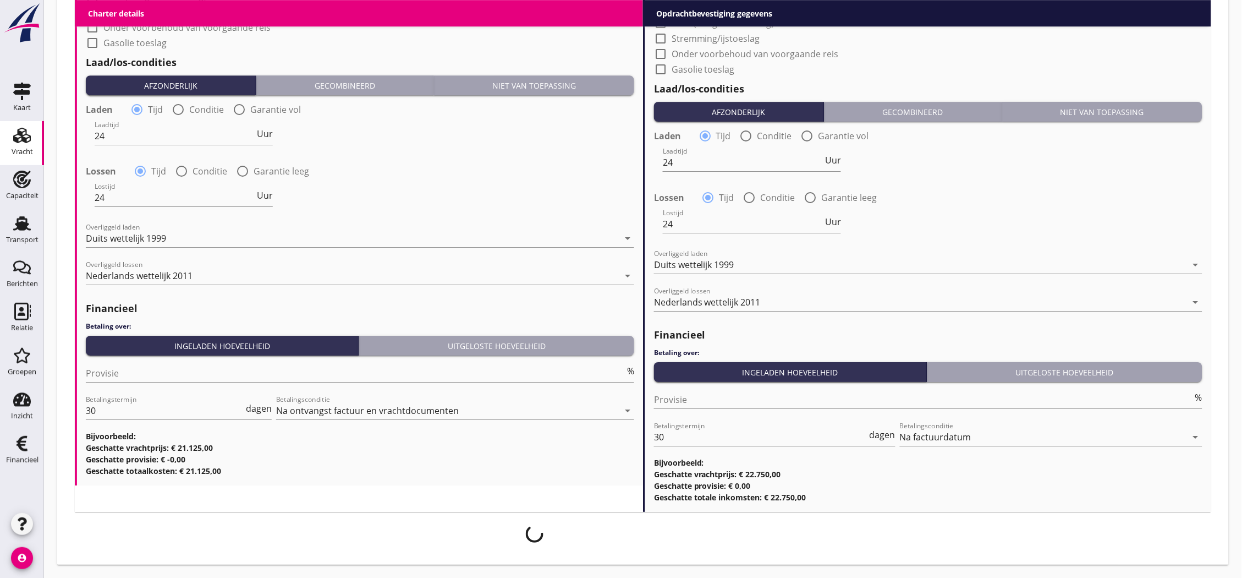
scroll to position [1124, 0]
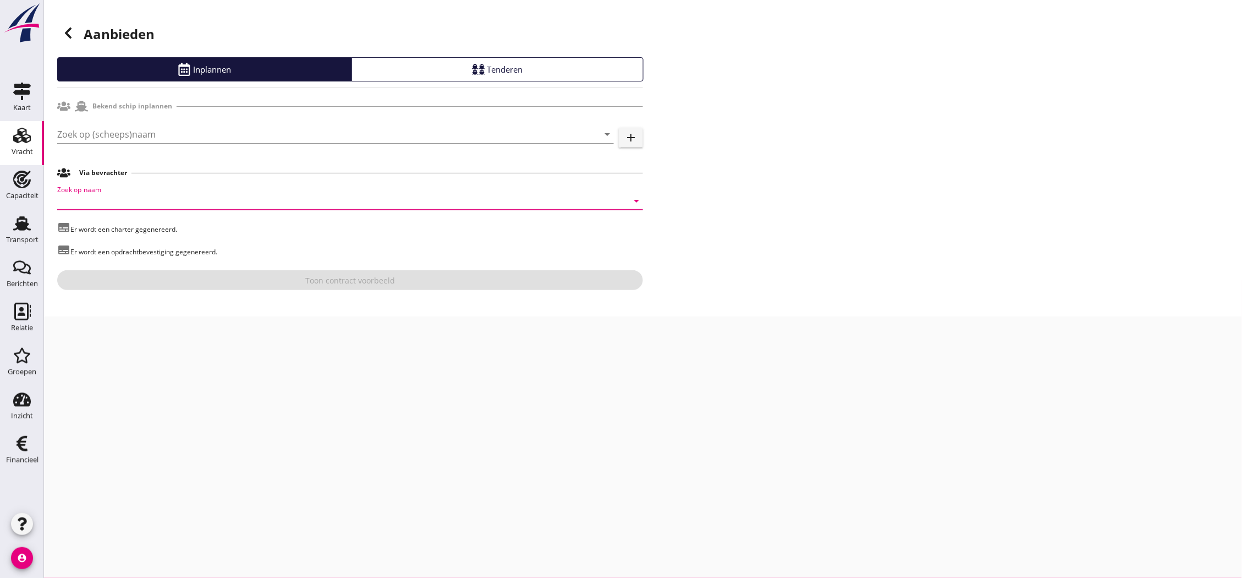
click at [264, 202] on input "Zoek op naam" at bounding box center [334, 201] width 555 height 18
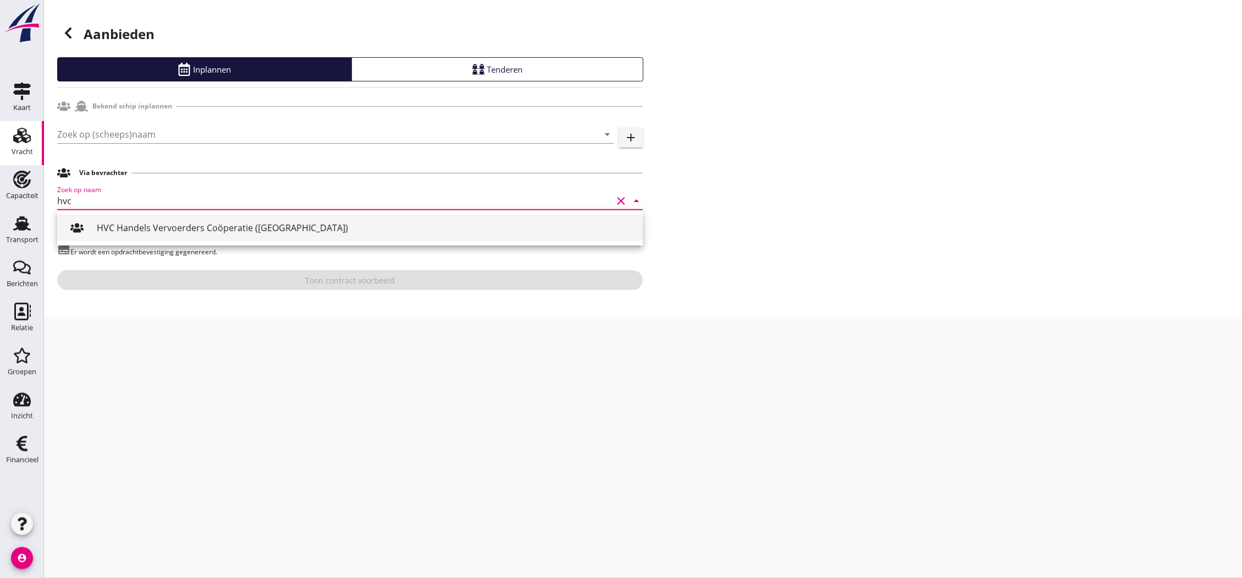
click at [186, 224] on div "HVC Handels Vervoerders Coöperatie ([GEOGRAPHIC_DATA])" at bounding box center [365, 227] width 537 height 13
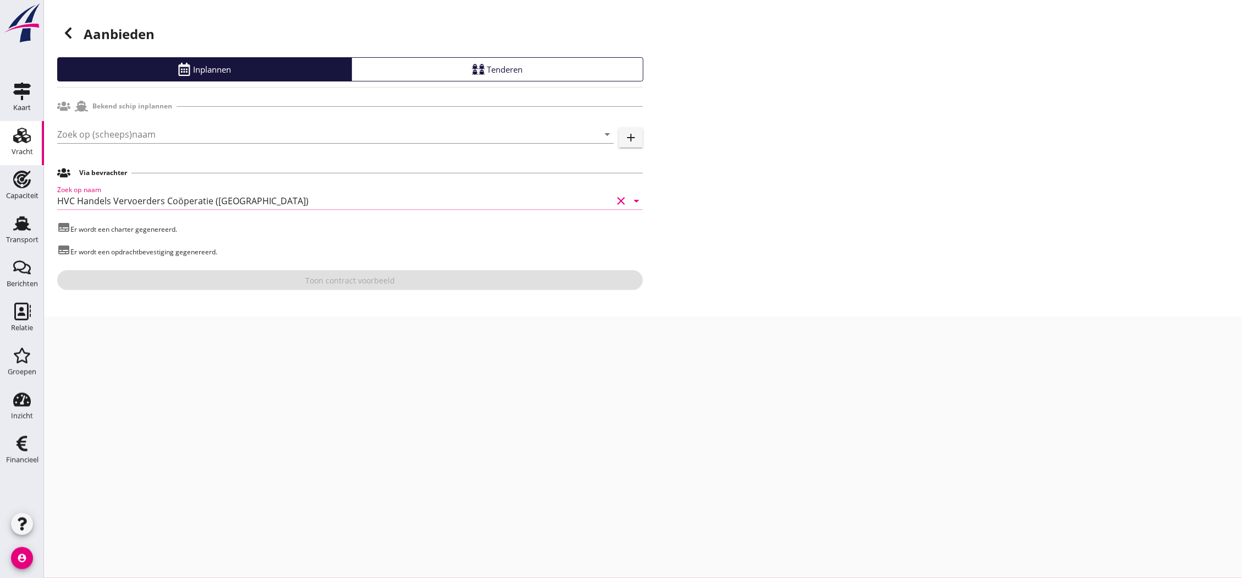
type input "HVC Handels Vervoerders Coöperatie ([GEOGRAPHIC_DATA])"
click at [185, 124] on div "Zoek op (scheeps)naam arrow_drop_down add" at bounding box center [350, 136] width 586 height 35
click at [185, 128] on input "Zoek op (scheeps)naam" at bounding box center [320, 134] width 526 height 18
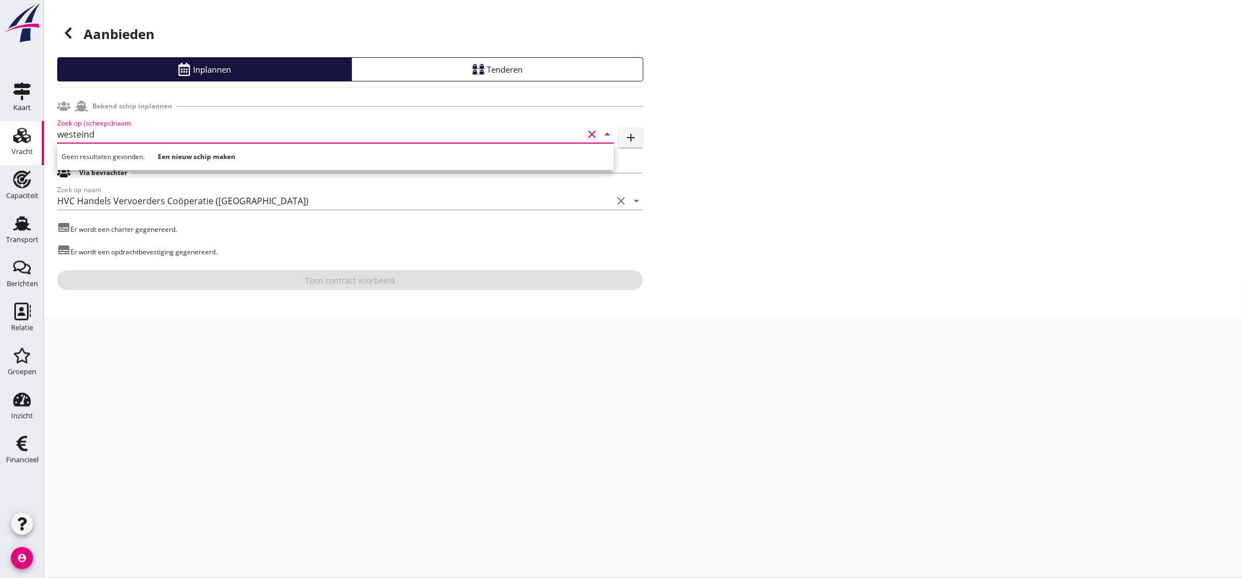
type input "westeind"
click at [213, 157] on strong "Een nieuw schip maken" at bounding box center [197, 156] width 78 height 9
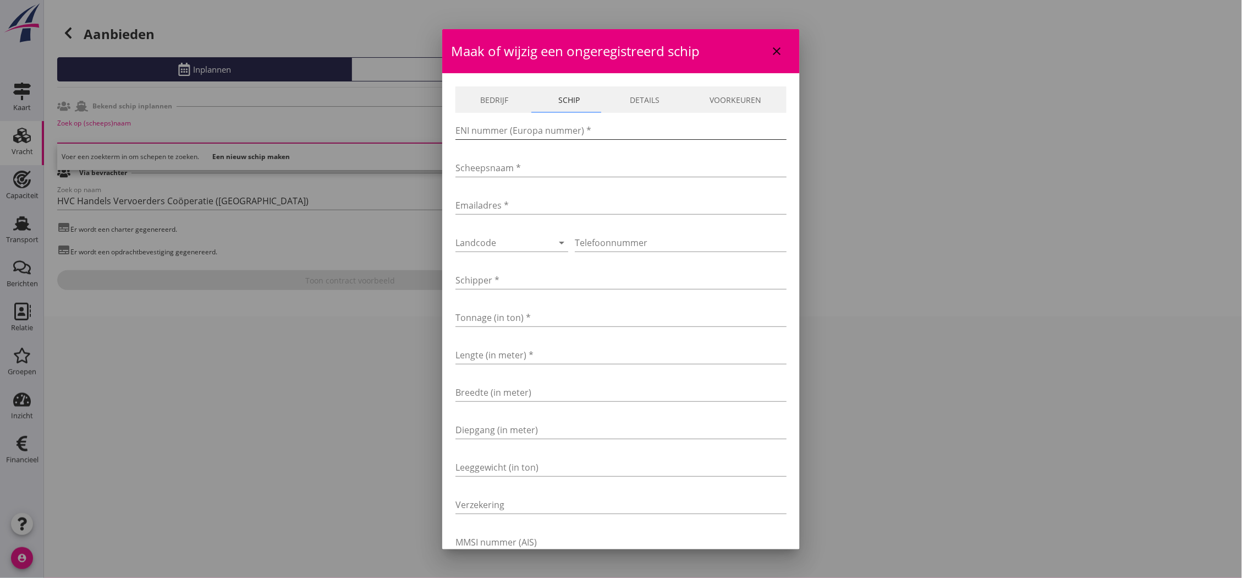
click at [552, 127] on input "ENI nummer (Europa nummer) *" at bounding box center [620, 131] width 331 height 18
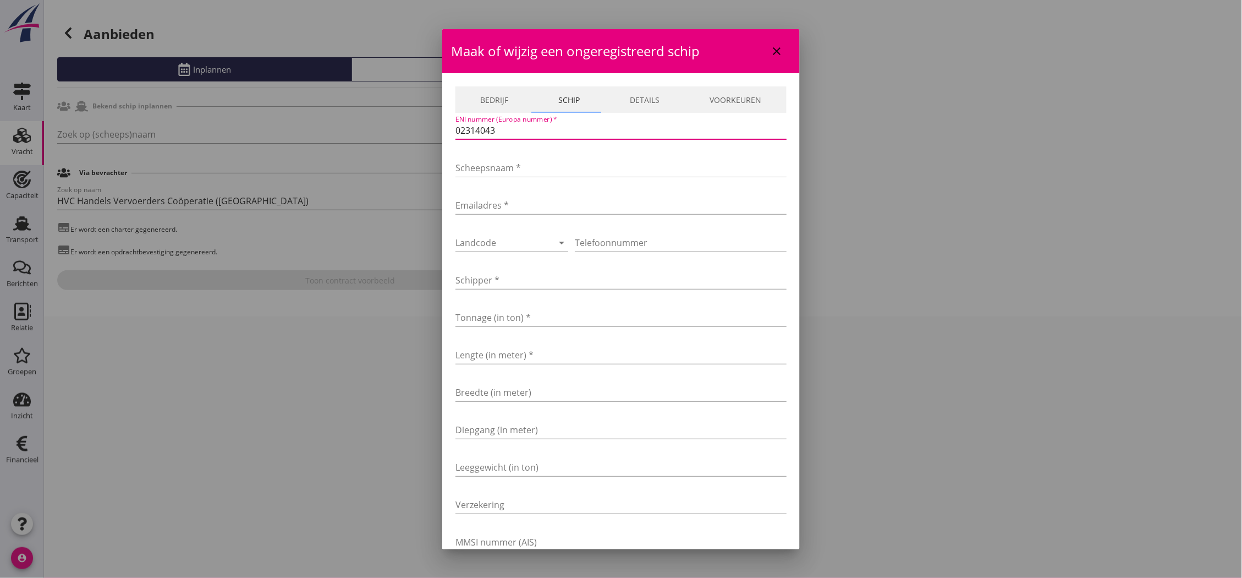
type input "02314043"
type input "Westeind"
click at [565, 200] on input "Emailadres *" at bounding box center [620, 205] width 331 height 18
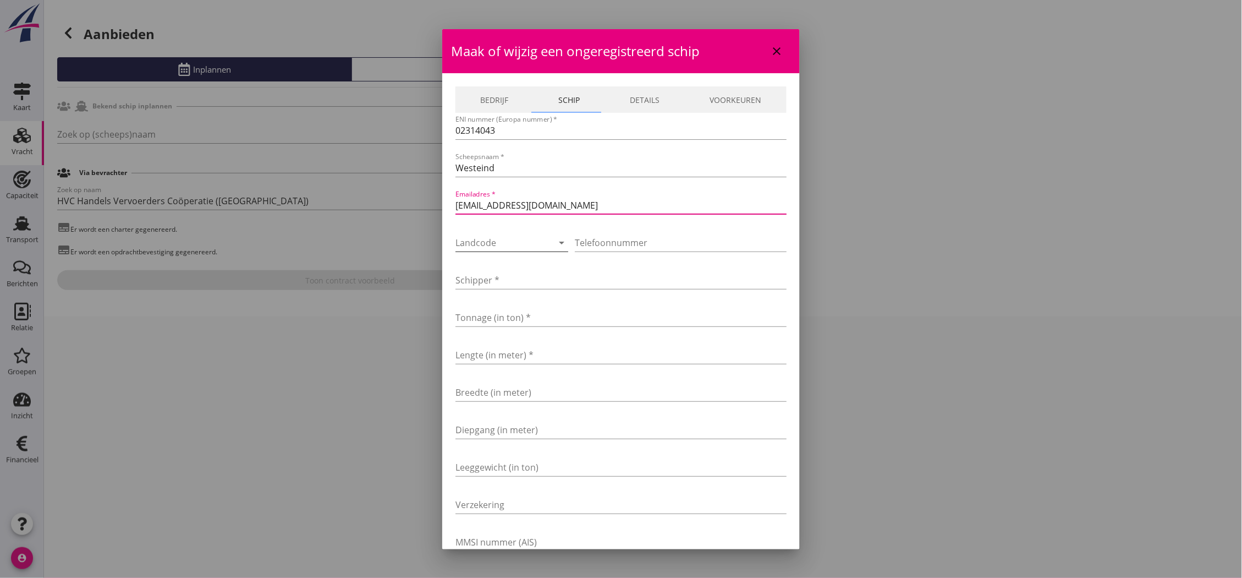
type input "[EMAIL_ADDRESS][DOMAIN_NAME]"
click at [518, 239] on div at bounding box center [496, 243] width 82 height 18
click at [515, 245] on div "+31(NL)" at bounding box center [520, 250] width 113 height 13
click at [669, 243] on input "Telefoonnummer" at bounding box center [681, 243] width 212 height 18
click at [611, 235] on input "Telefoonnummer" at bounding box center [681, 243] width 212 height 18
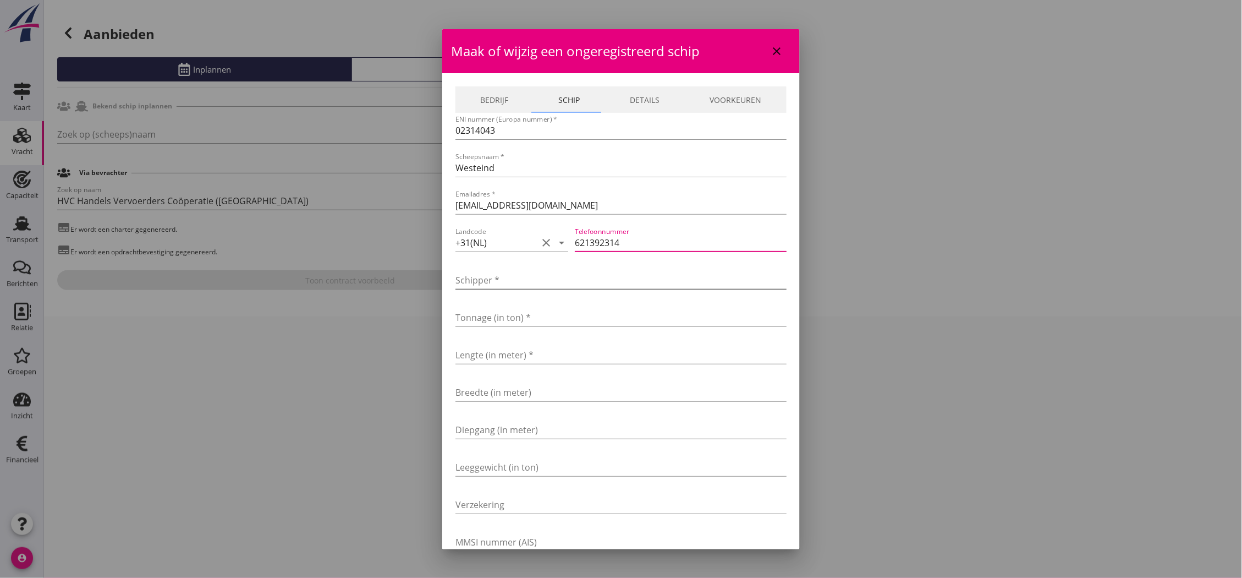
type input "621392314"
click at [579, 279] on input "Schipper *" at bounding box center [620, 280] width 331 height 18
type input "[PERSON_NAME][GEOGRAPHIC_DATA]"
click at [520, 320] on input "Tonnage (in ton) *" at bounding box center [620, 318] width 331 height 18
type input "1704"
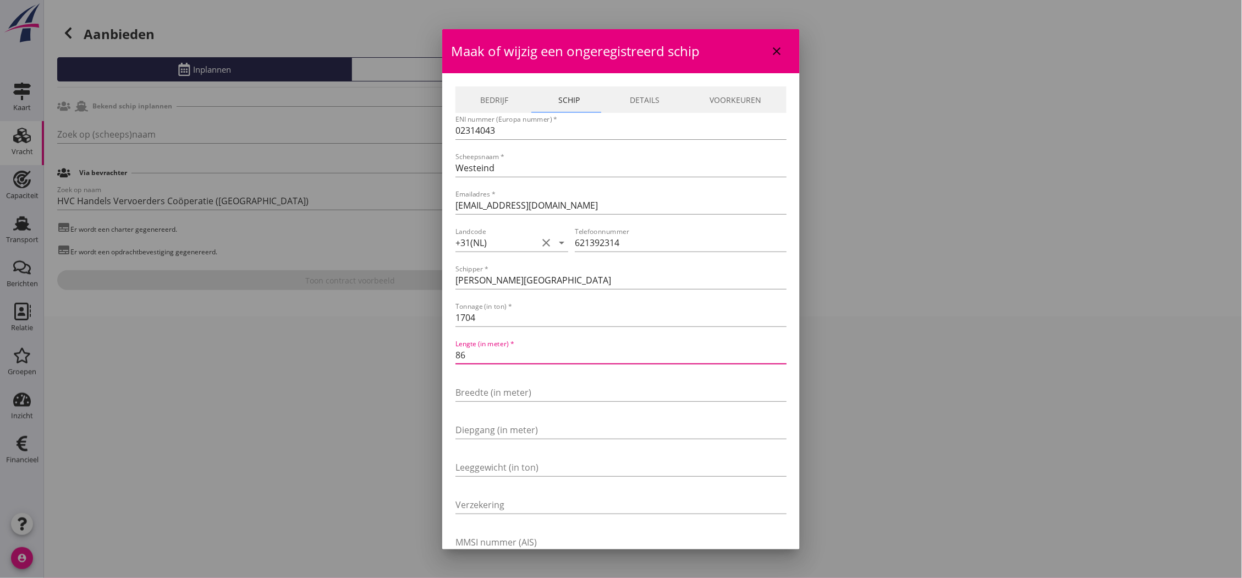
type input "86"
type input "10"
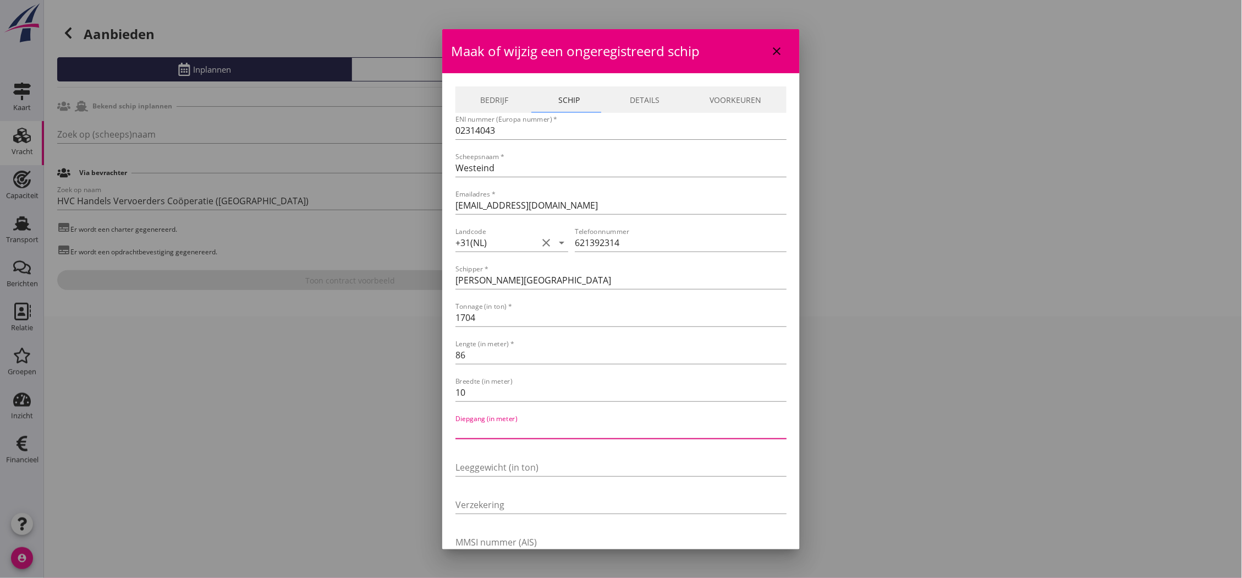
type input "2"
type input "2.97"
click at [674, 504] on input "Verzekering" at bounding box center [620, 505] width 331 height 18
type input "EOC"
click at [503, 98] on link "Bedrijf" at bounding box center [494, 99] width 78 height 26
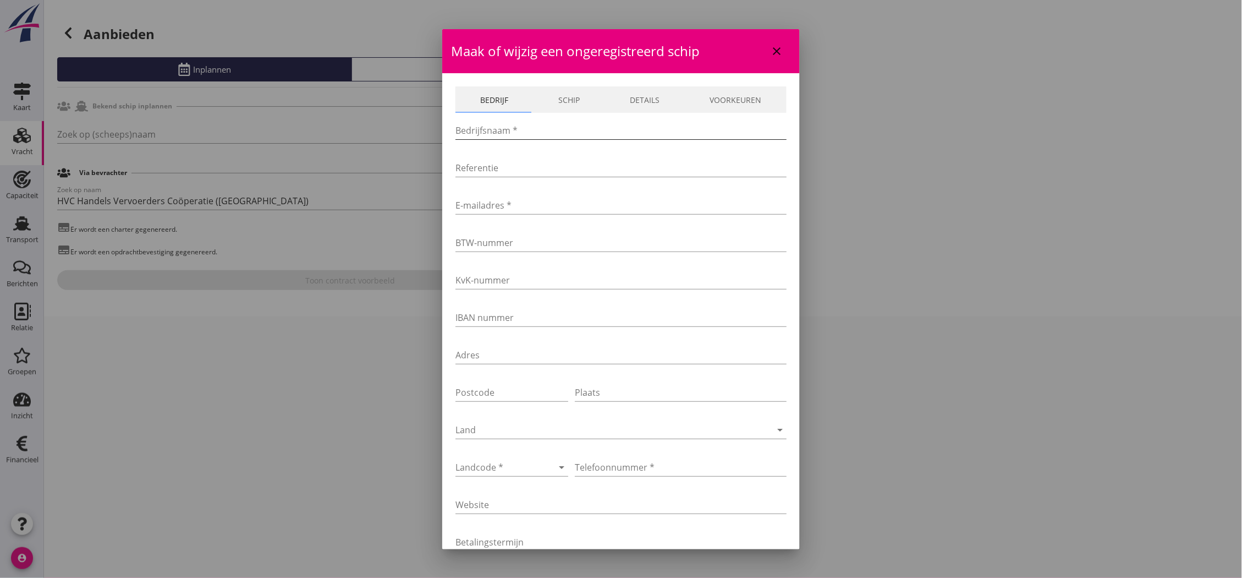
click at [573, 130] on input "Bedrijfsnaam *" at bounding box center [620, 131] width 331 height 18
type input "Scheepvaartbedrijf Westeind"
type input "[EMAIL_ADDRESS][DOMAIN_NAME]"
click at [512, 464] on div at bounding box center [496, 467] width 82 height 18
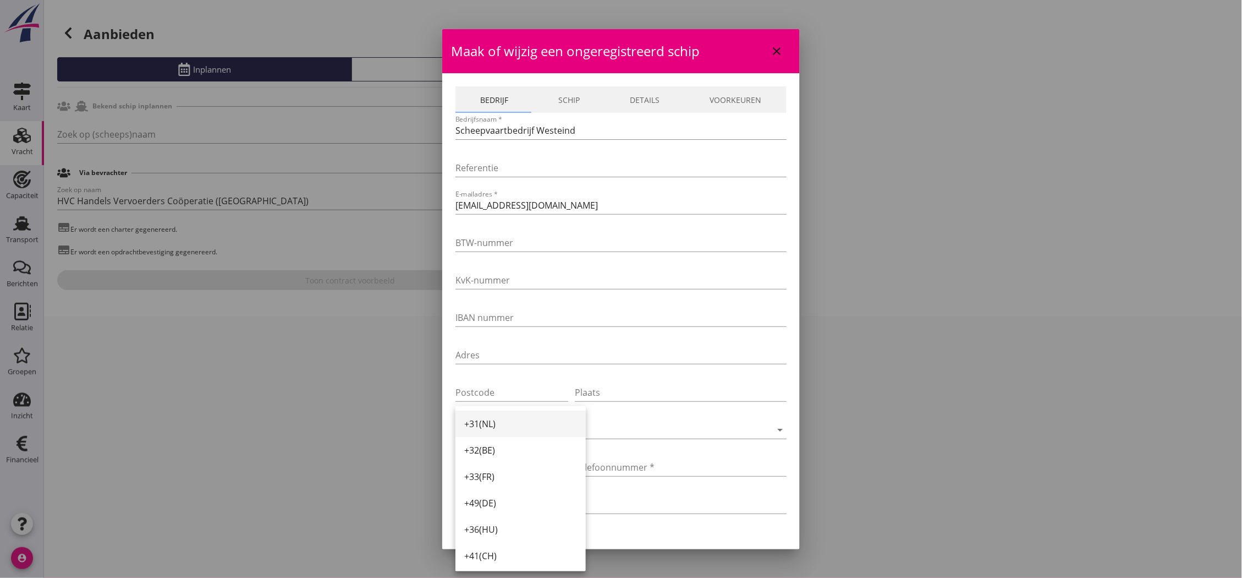
click at [515, 429] on div "+31(NL)" at bounding box center [520, 423] width 113 height 13
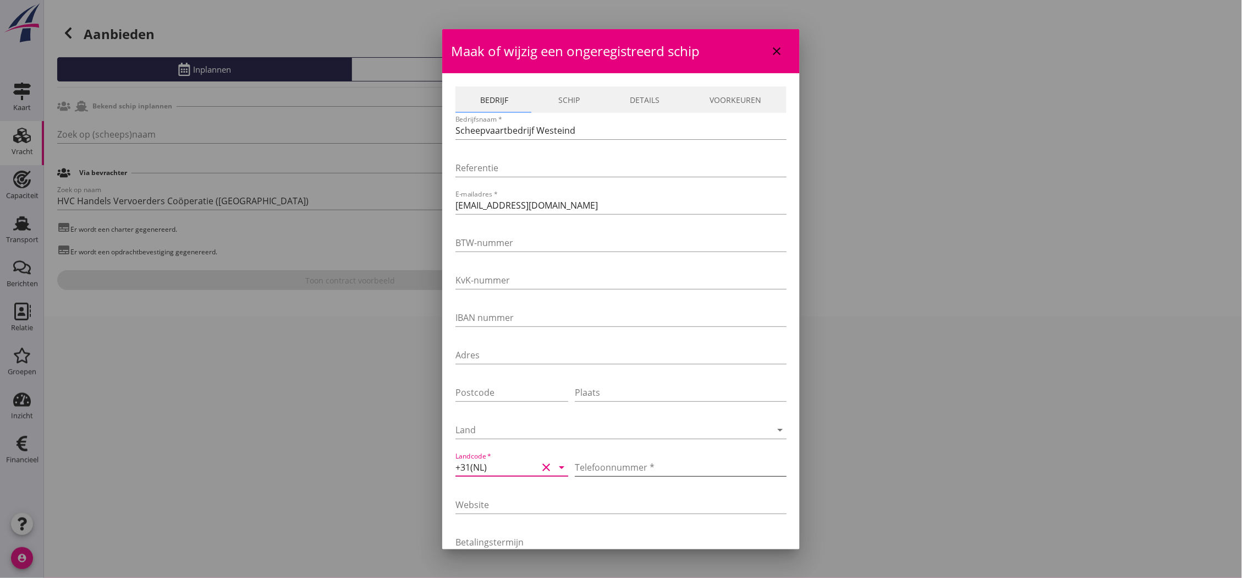
click at [619, 471] on input "Telefoonnummer *" at bounding box center [681, 467] width 212 height 18
click at [699, 469] on input "Telefoonnummer *" at bounding box center [681, 467] width 212 height 18
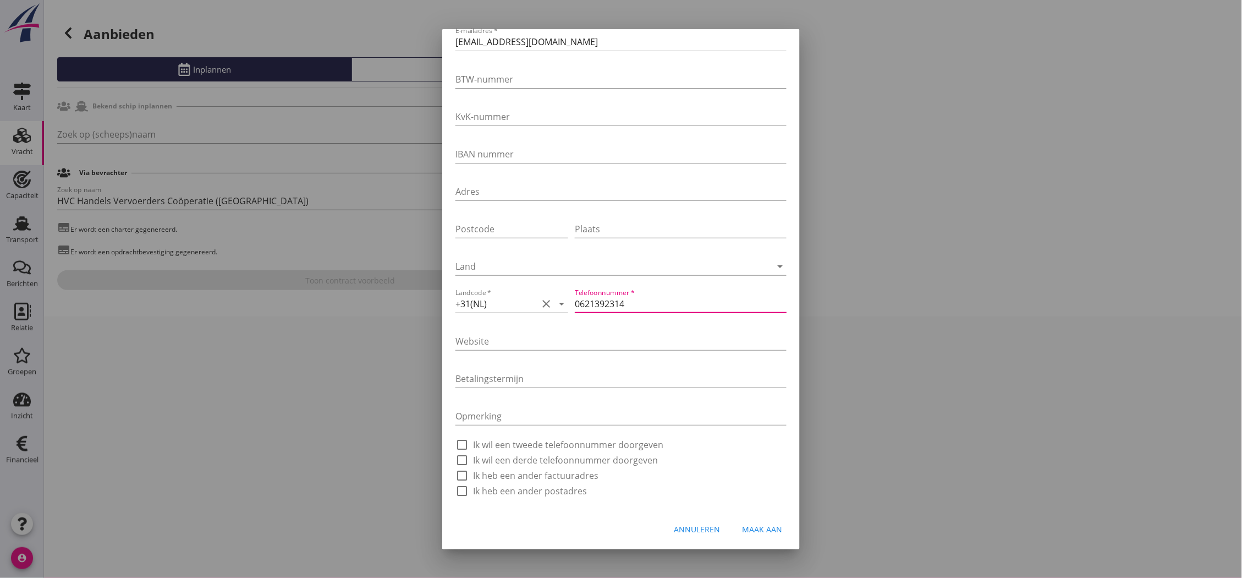
type input "0621392314"
click at [752, 525] on div "Maak aan" at bounding box center [762, 529] width 40 height 12
type input "Westeind"
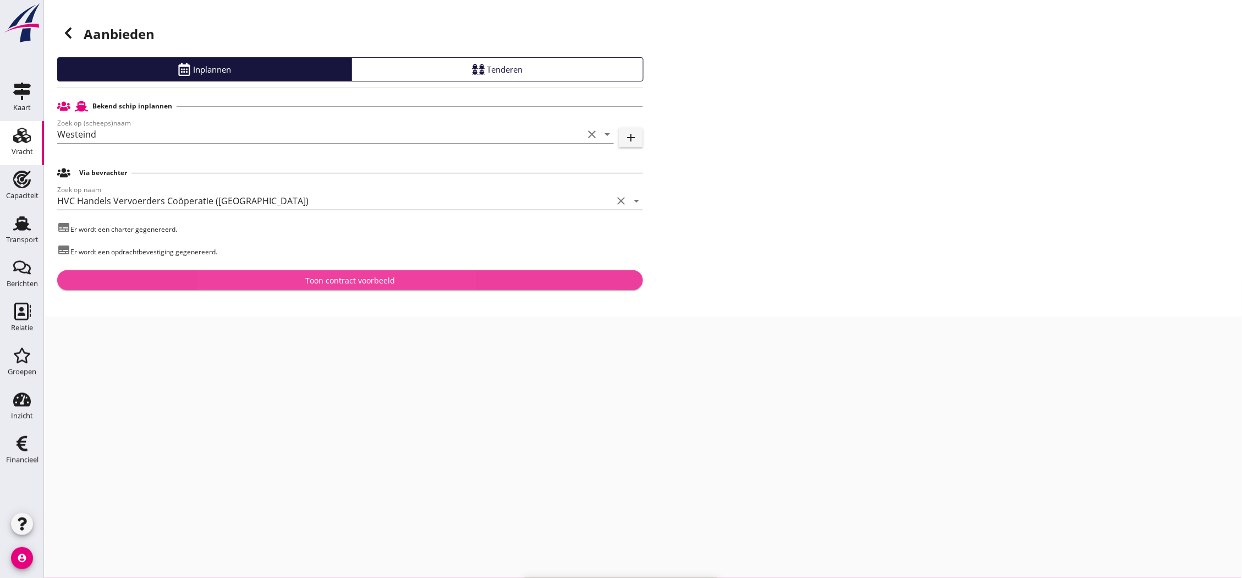
click at [446, 281] on div "Toon contract voorbeeld" at bounding box center [350, 280] width 568 height 12
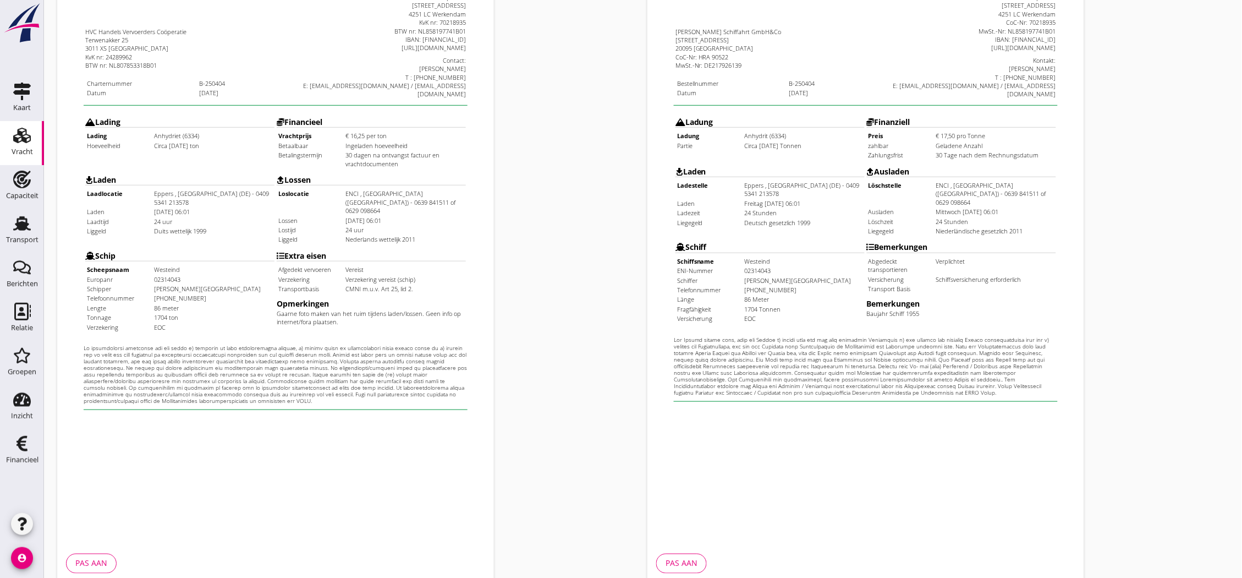
scroll to position [237, 0]
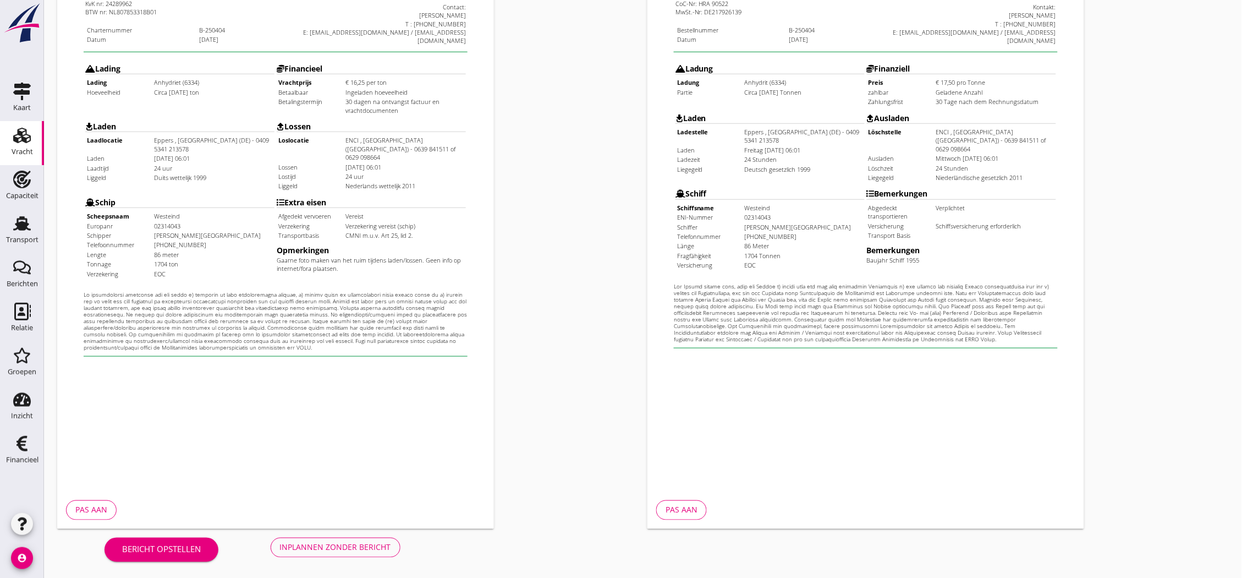
click at [339, 550] on div "Inplannen zonder bericht" at bounding box center [335, 547] width 111 height 12
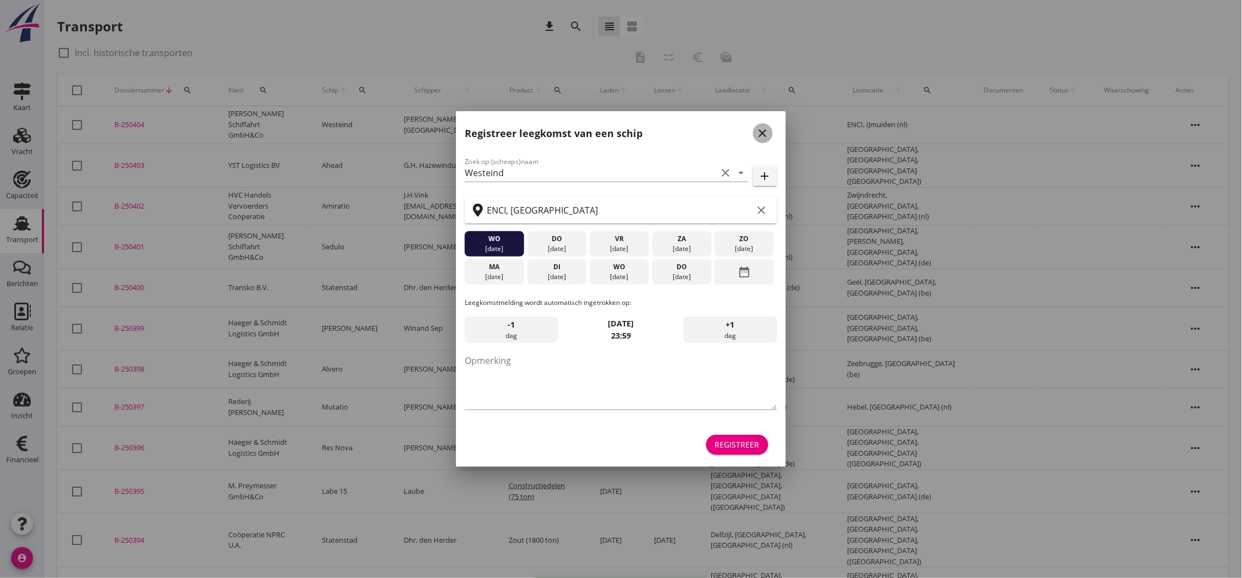
drag, startPoint x: 760, startPoint y: 132, endPoint x: 667, endPoint y: 128, distance: 93.1
click at [760, 132] on icon "close" at bounding box center [762, 133] width 13 height 13
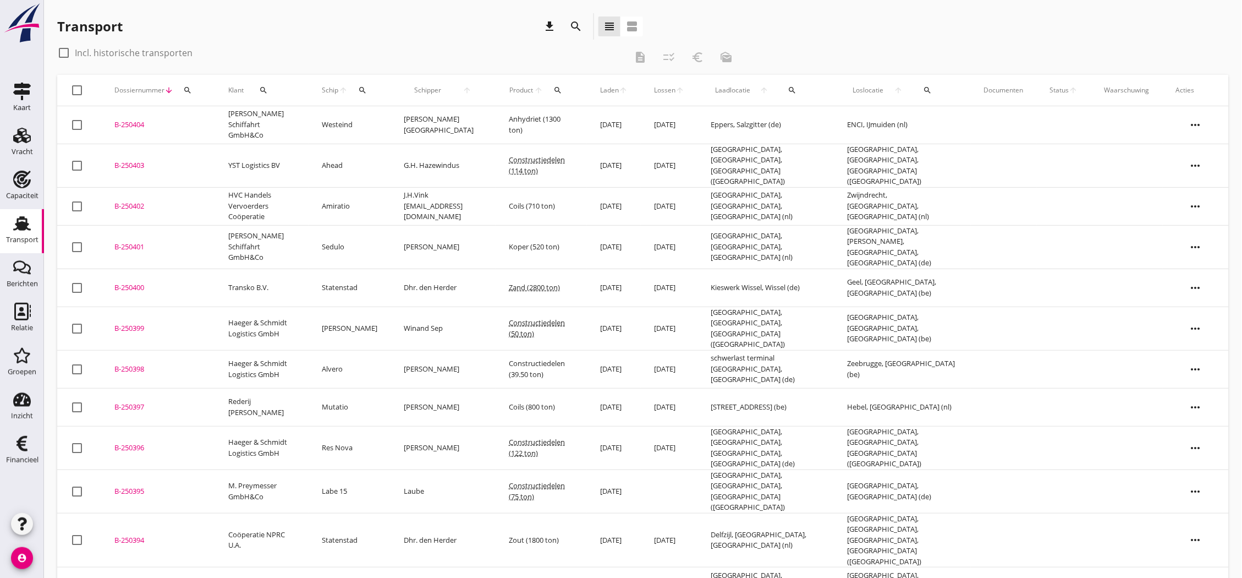
click at [144, 119] on div "B-250404" at bounding box center [157, 124] width 87 height 11
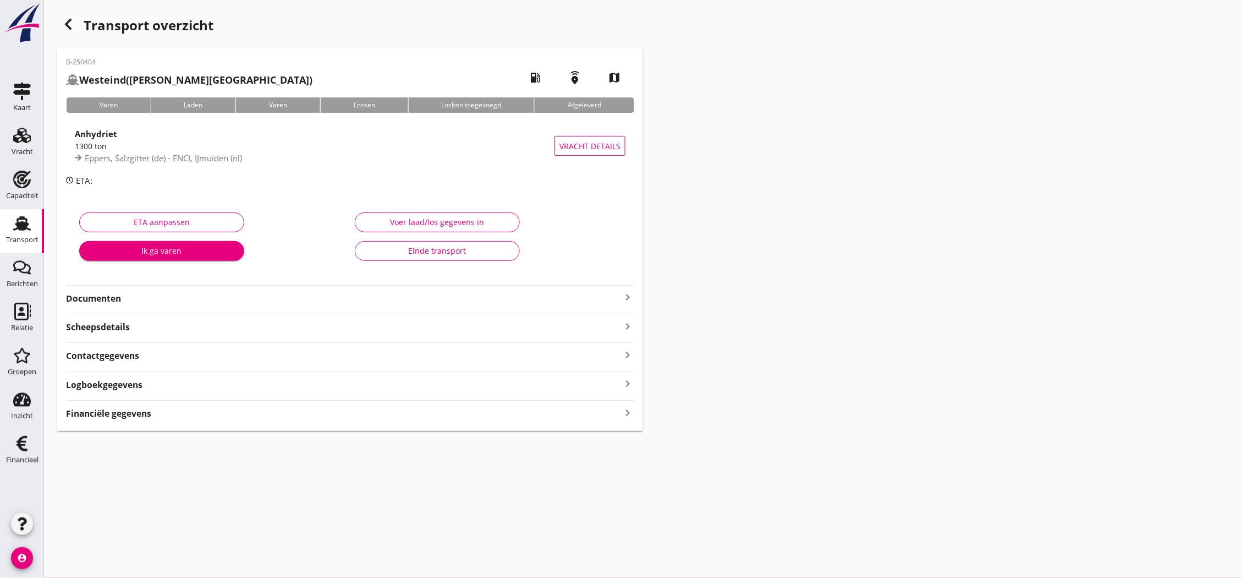
click at [626, 304] on div "Documenten keyboard_arrow_right" at bounding box center [350, 297] width 568 height 15
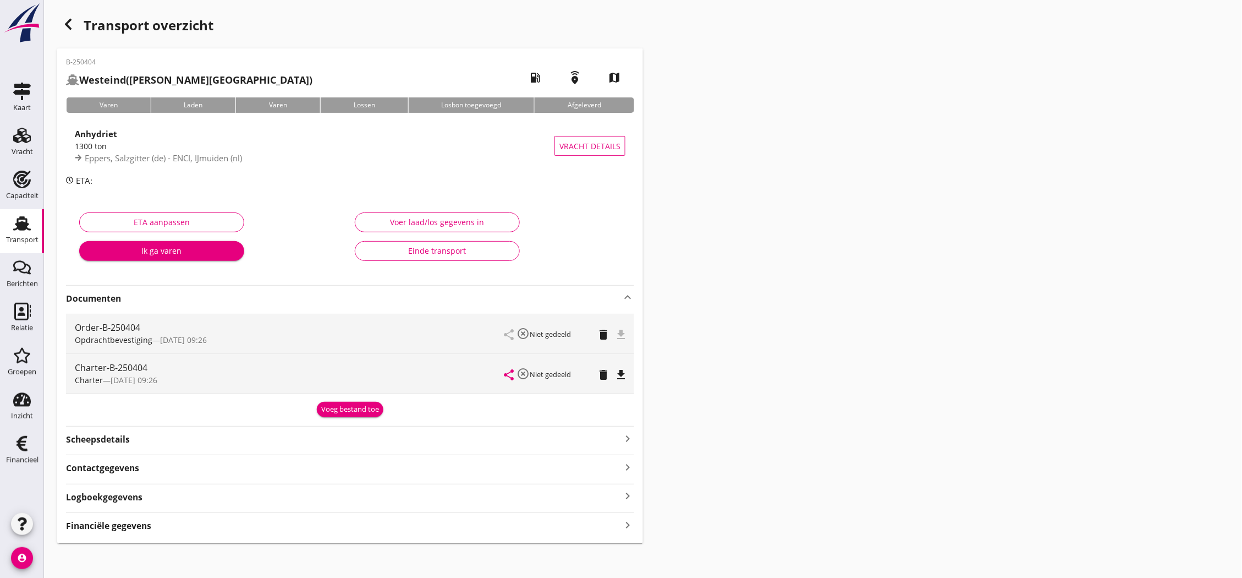
click at [618, 372] on icon "file_download" at bounding box center [620, 374] width 13 height 13
click at [628, 336] on icon "file_download" at bounding box center [620, 334] width 13 height 13
click at [34, 140] on div "Vracht" at bounding box center [22, 136] width 26 height 18
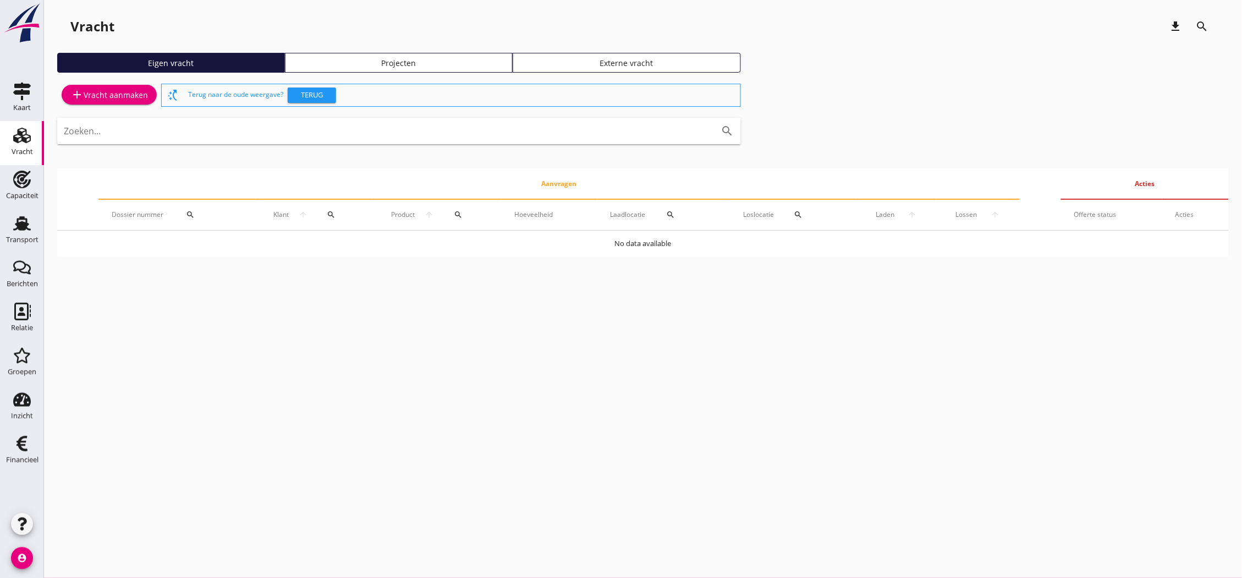
click at [103, 90] on div "add Vracht aanmaken" at bounding box center [109, 94] width 78 height 13
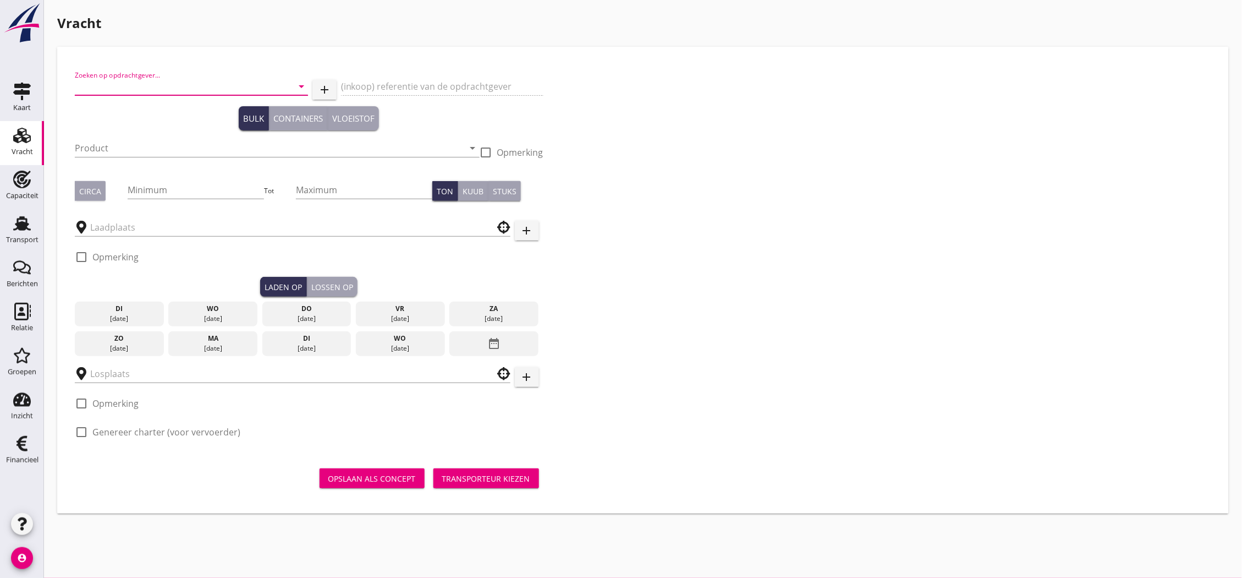
click at [197, 81] on input "Zoeken op opdrachtgever..." at bounding box center [176, 87] width 202 height 18
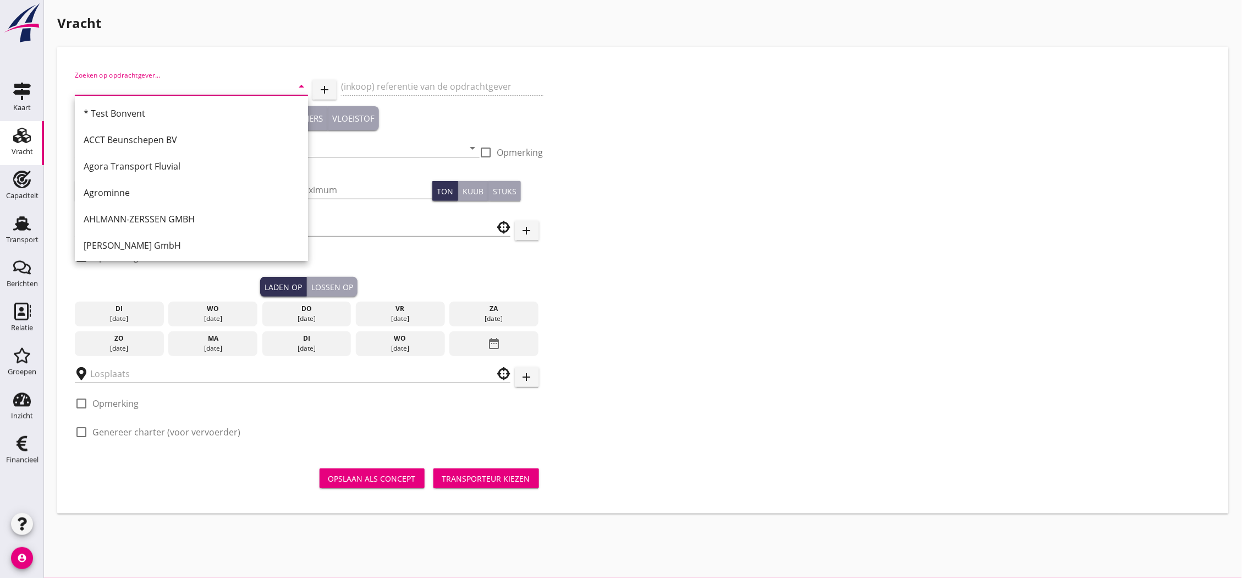
click at [414, 26] on h1 "Vracht" at bounding box center [643, 23] width 1172 height 20
